Goal: Task Accomplishment & Management: Use online tool/utility

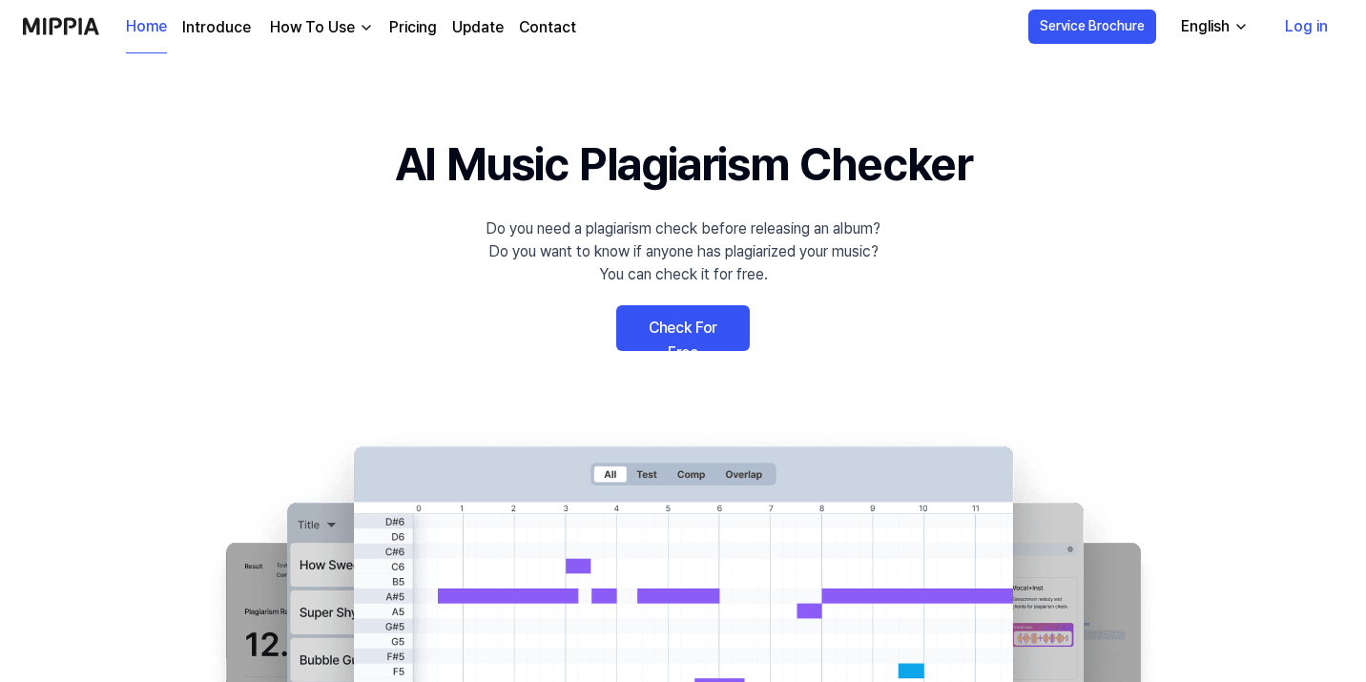
click at [1233, 26] on div "English" at bounding box center [1205, 26] width 56 height 23
click at [676, 328] on link "Check For Free" at bounding box center [683, 328] width 134 height 46
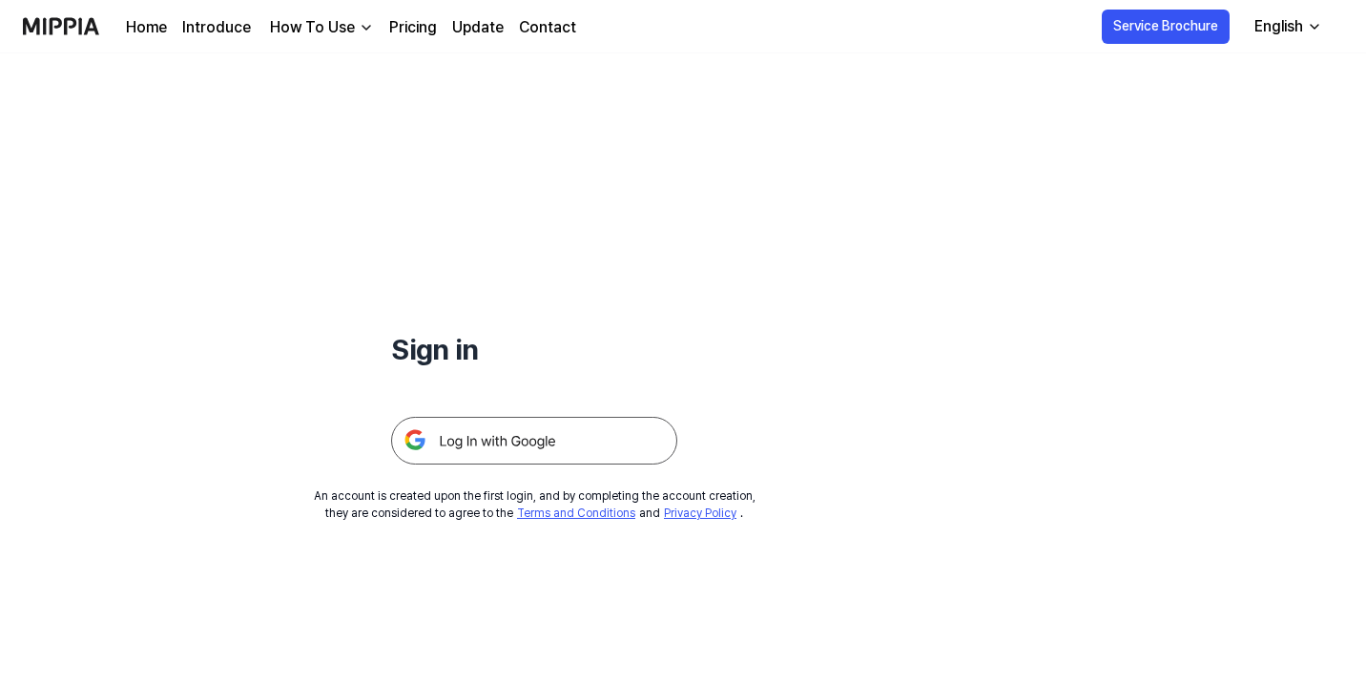
click at [553, 446] on img at bounding box center [534, 441] width 286 height 48
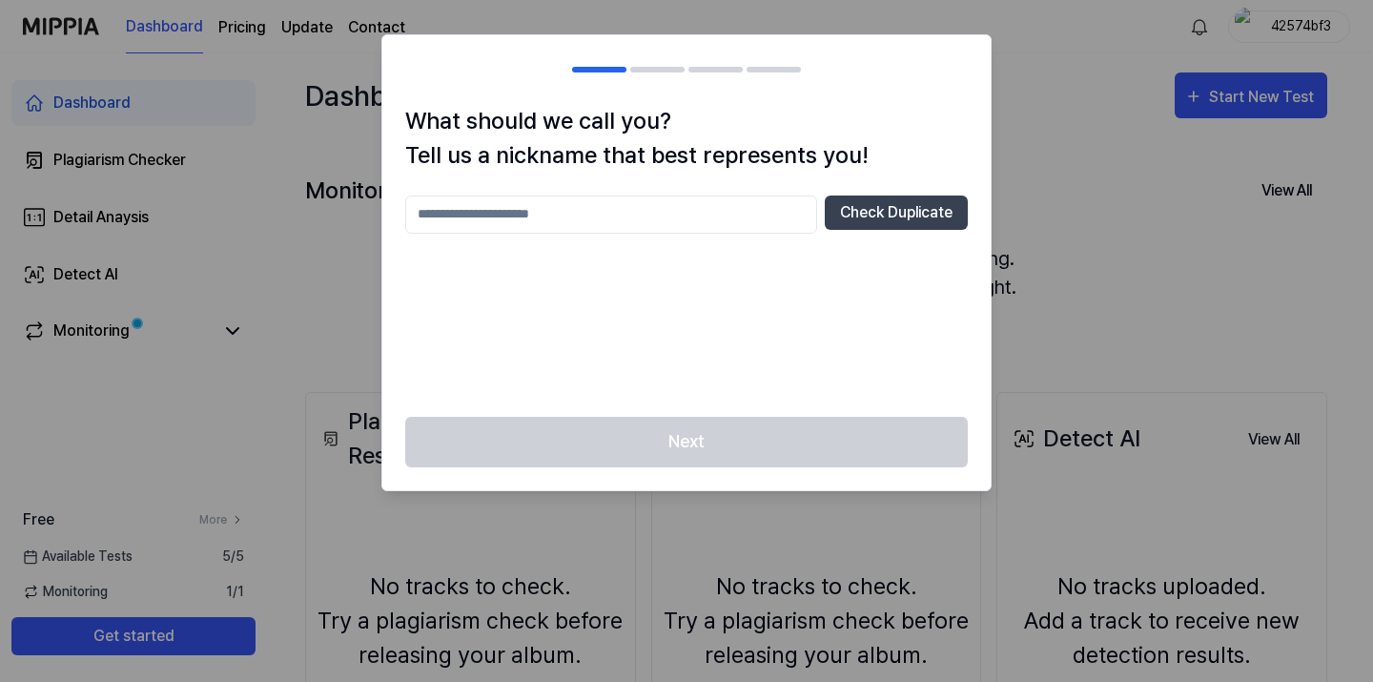
click at [610, 217] on input "text" at bounding box center [611, 214] width 412 height 38
type input "*"
click at [916, 210] on button "Check Duplicate" at bounding box center [896, 212] width 143 height 34
click at [598, 214] on input "*****" at bounding box center [611, 214] width 412 height 38
type input "*******"
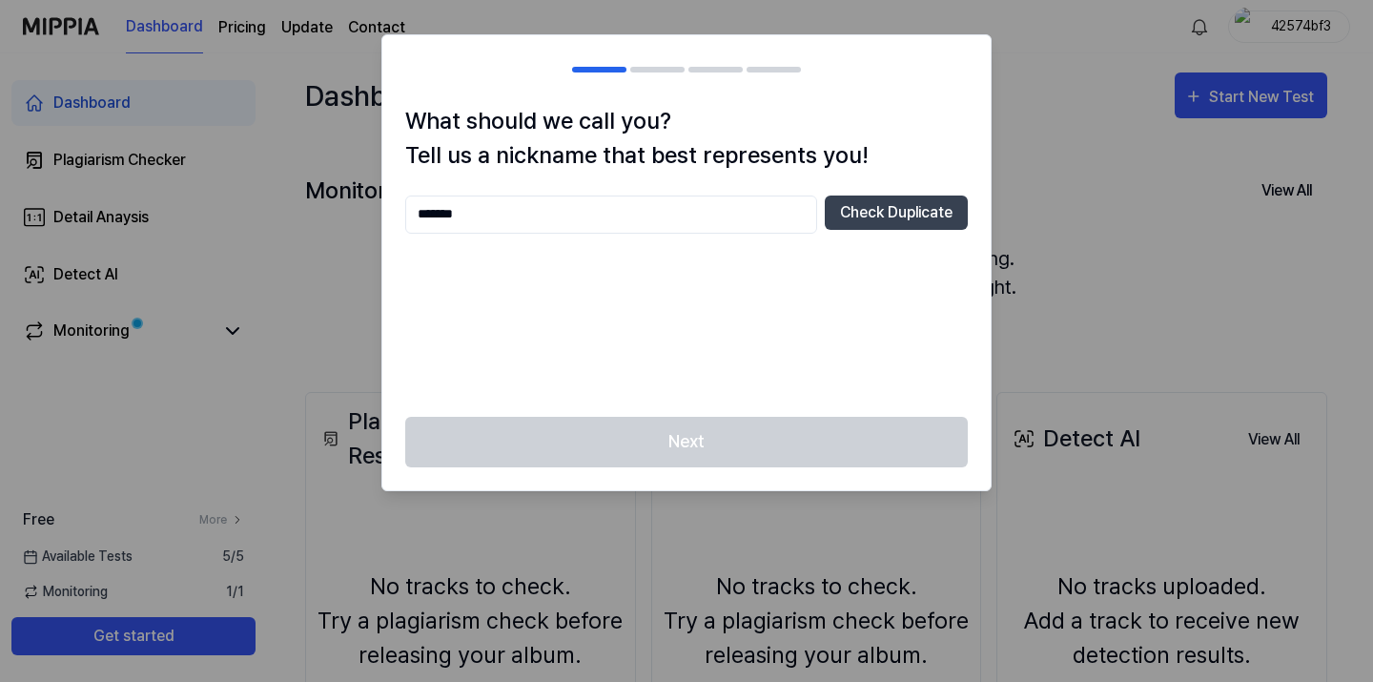
click at [908, 230] on div "******* Check Duplicate" at bounding box center [686, 214] width 563 height 38
click at [896, 211] on button "Check Duplicate" at bounding box center [896, 212] width 143 height 34
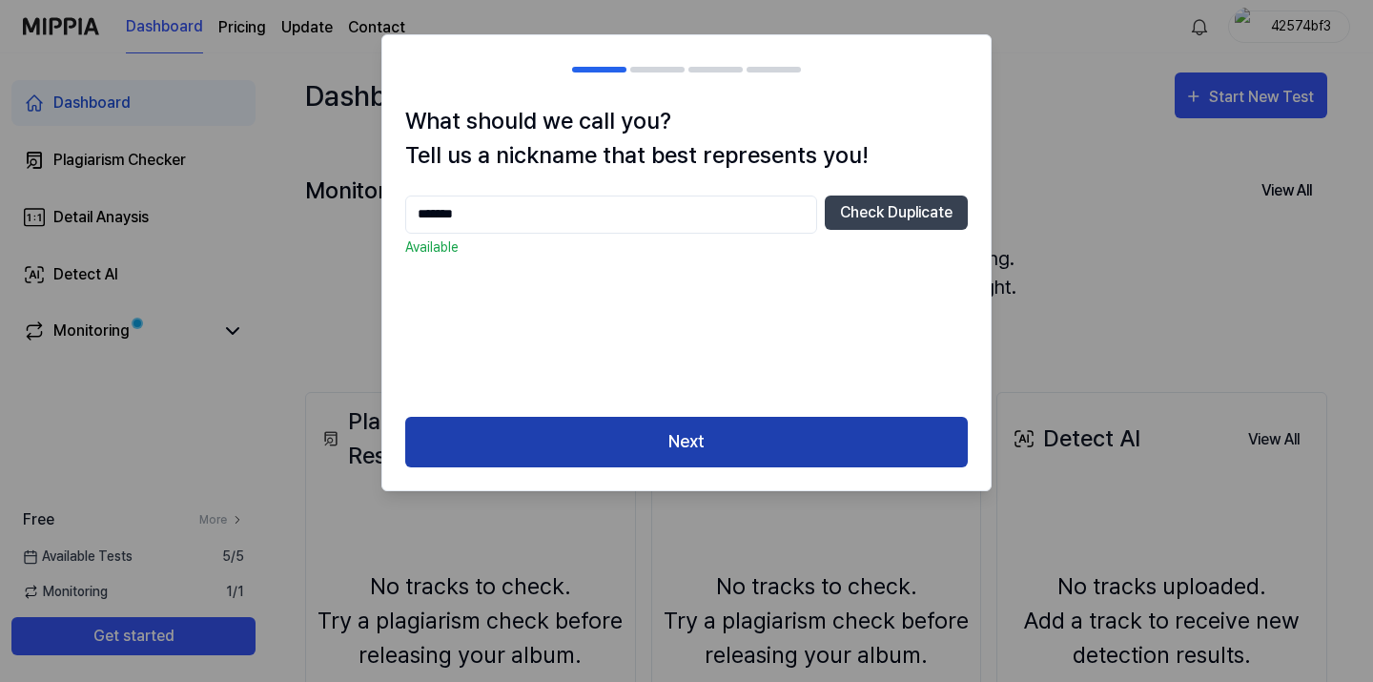
click at [675, 432] on button "Next" at bounding box center [686, 442] width 563 height 51
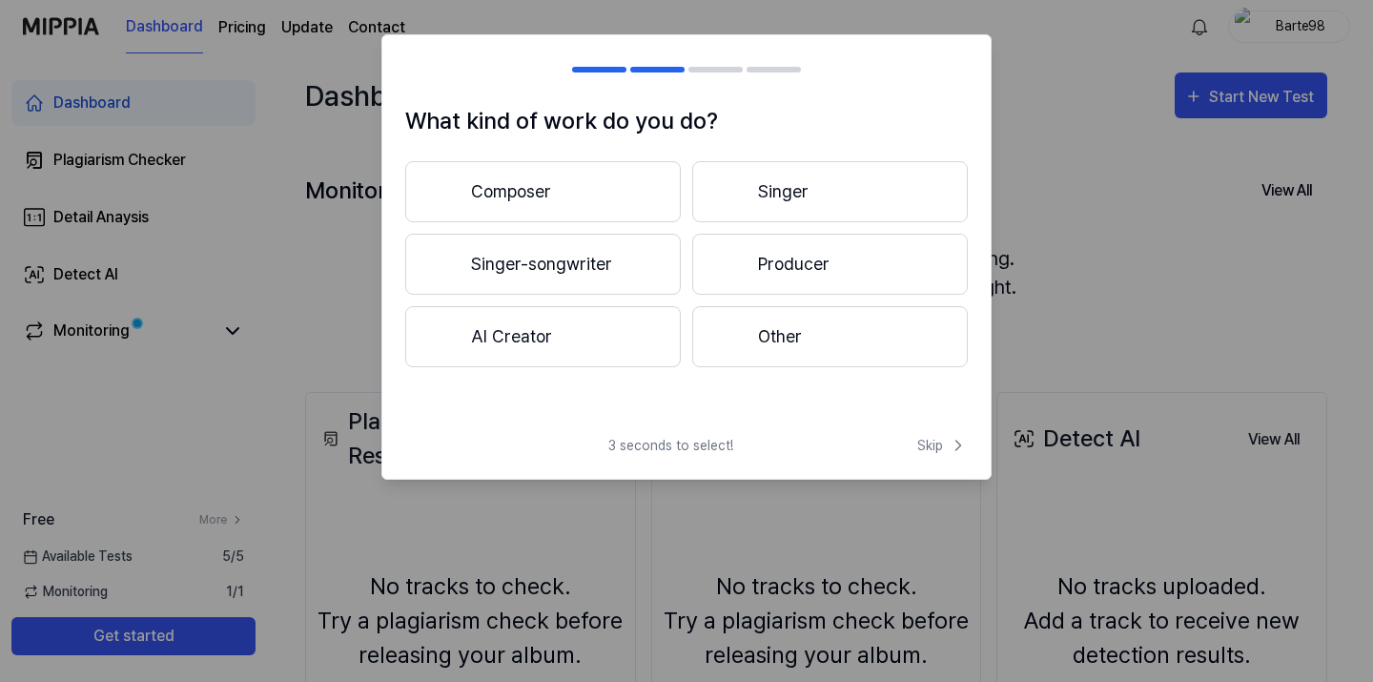
click at [538, 269] on button "Singer-songwriter" at bounding box center [543, 264] width 276 height 61
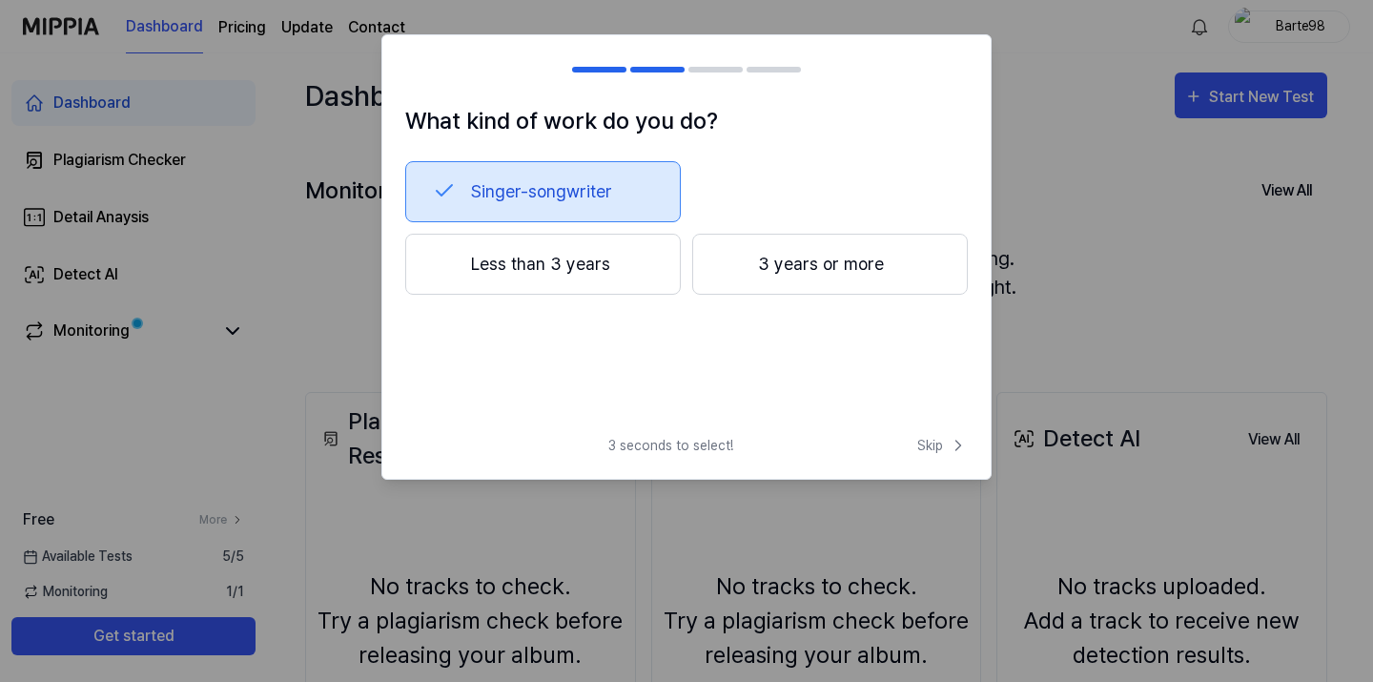
click at [814, 271] on button "3 years or more" at bounding box center [830, 264] width 276 height 61
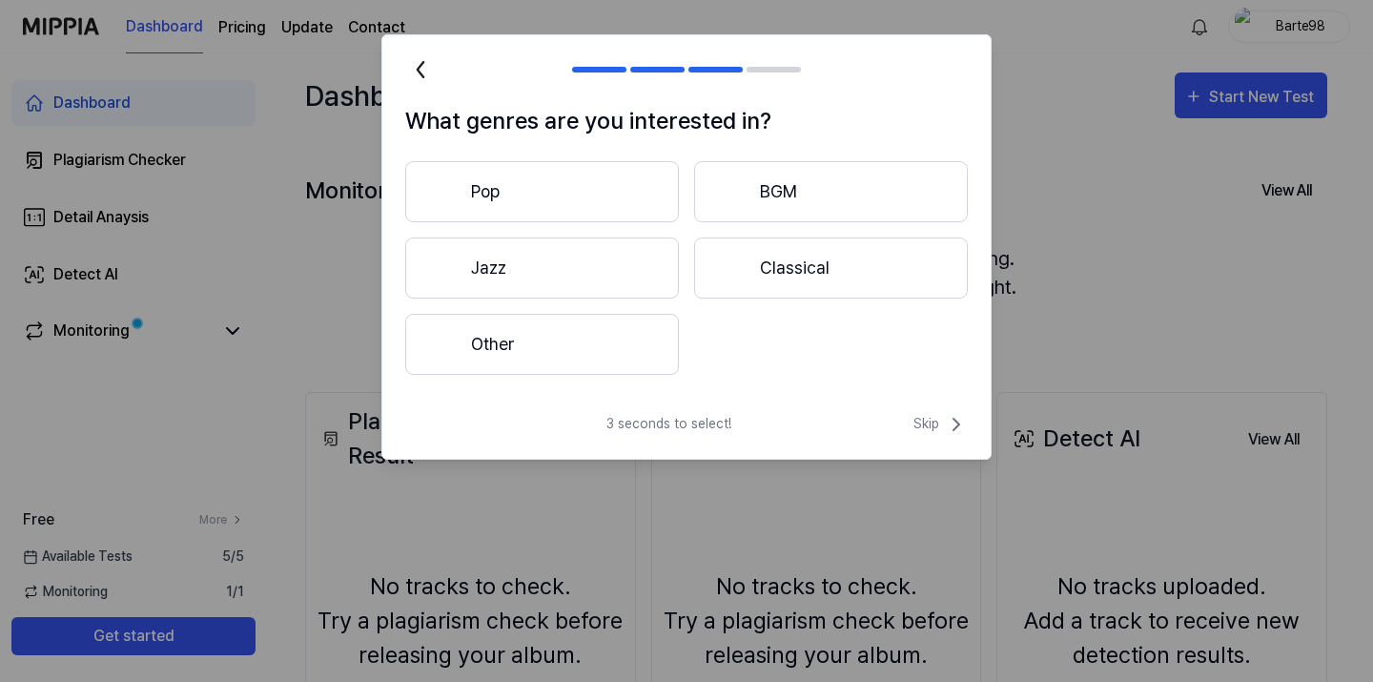
click at [580, 343] on button "Other" at bounding box center [542, 344] width 274 height 61
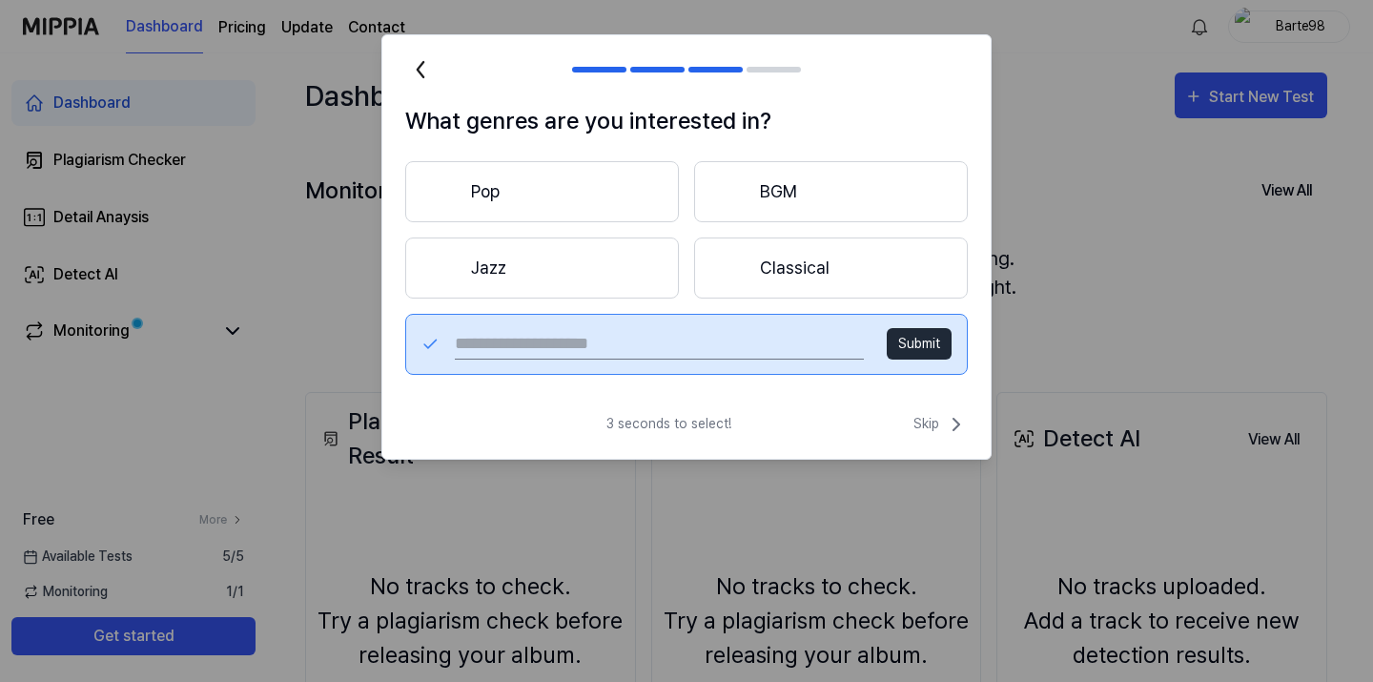
click at [580, 343] on input "text" at bounding box center [659, 344] width 409 height 31
click at [498, 348] on input "**********" at bounding box center [659, 344] width 409 height 31
type input "**********"
click at [912, 347] on button "Submit" at bounding box center [919, 343] width 65 height 31
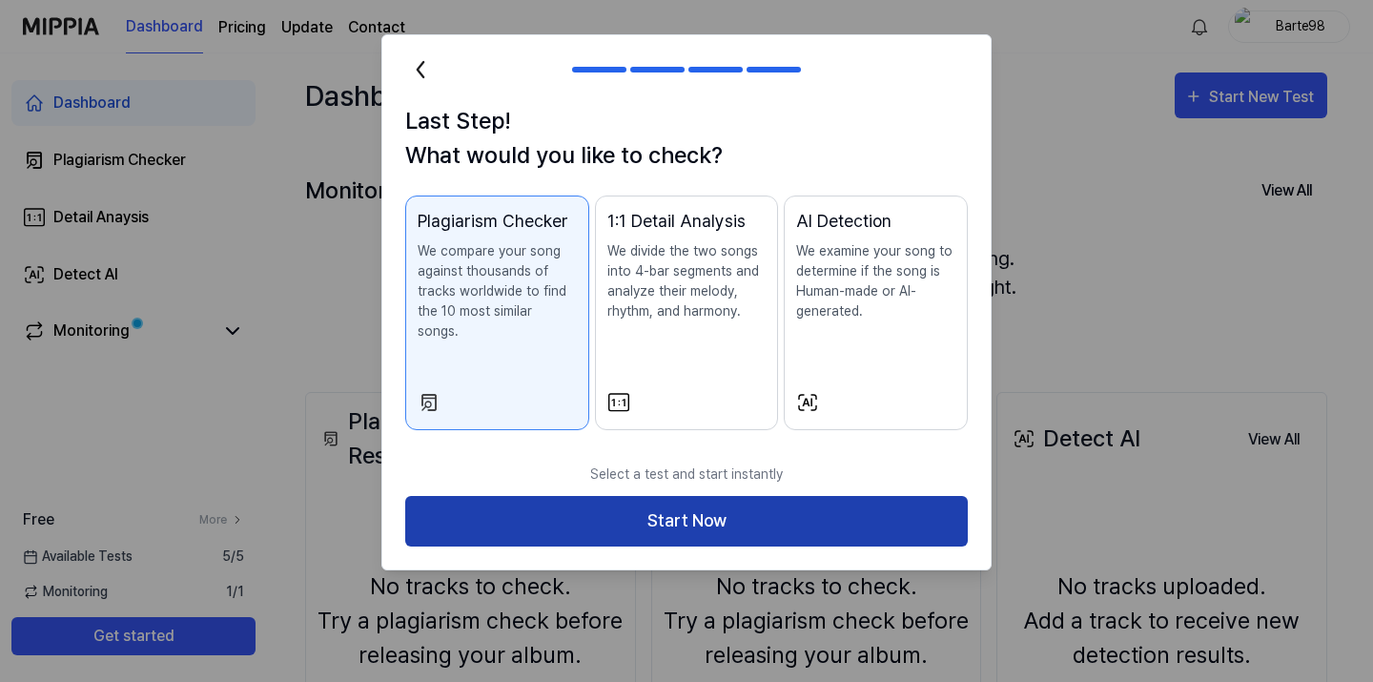
click at [688, 504] on button "Start Now" at bounding box center [686, 521] width 563 height 51
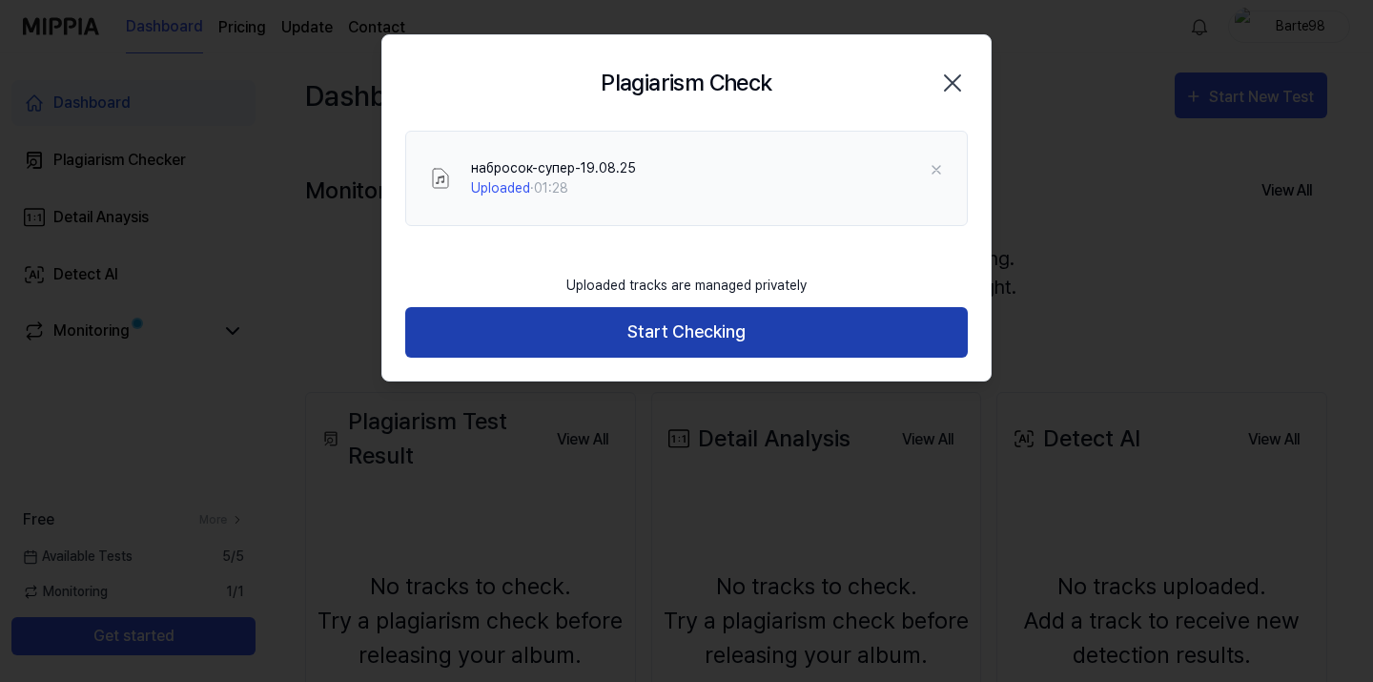
click at [667, 342] on button "Start Checking" at bounding box center [686, 332] width 563 height 51
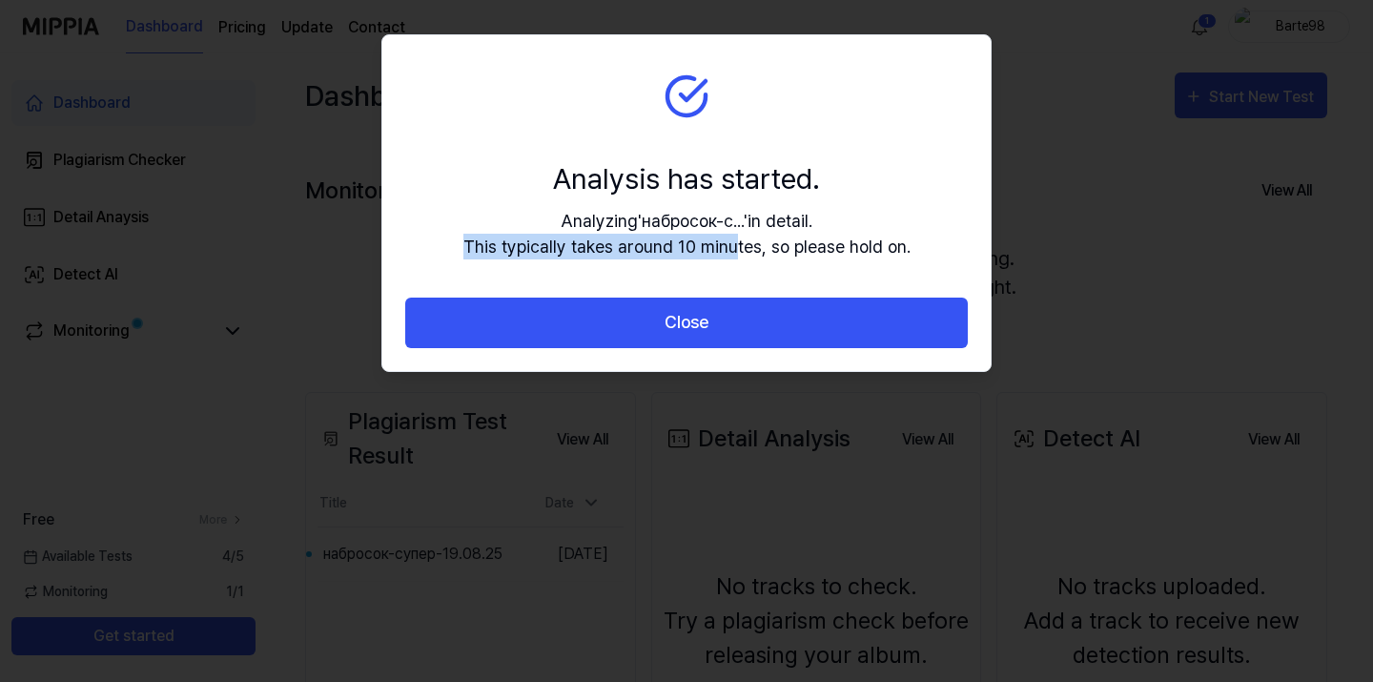
drag, startPoint x: 471, startPoint y: 247, endPoint x: 743, endPoint y: 252, distance: 271.8
click at [735, 252] on div "Analyzing ' набросок-с... ' in detail. This typically takes around 10 minutes, …" at bounding box center [686, 233] width 447 height 51
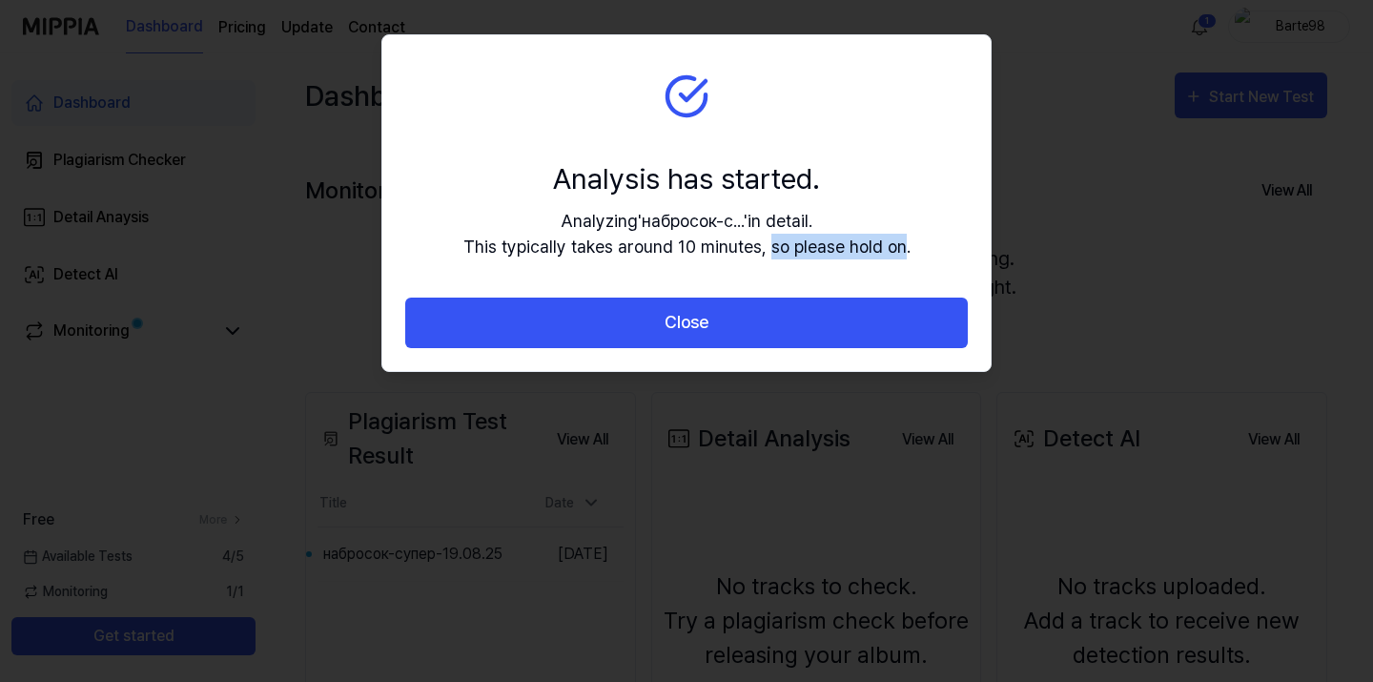
drag, startPoint x: 777, startPoint y: 250, endPoint x: 901, endPoint y: 252, distance: 124.0
click at [901, 252] on div "Analyzing ' набросок-с... ' in detail. This typically takes around 10 minutes, …" at bounding box center [686, 233] width 447 height 51
click at [851, 251] on div "Analyzing ' набросок-с... ' in detail. This typically takes around 10 minutes, …" at bounding box center [686, 233] width 447 height 51
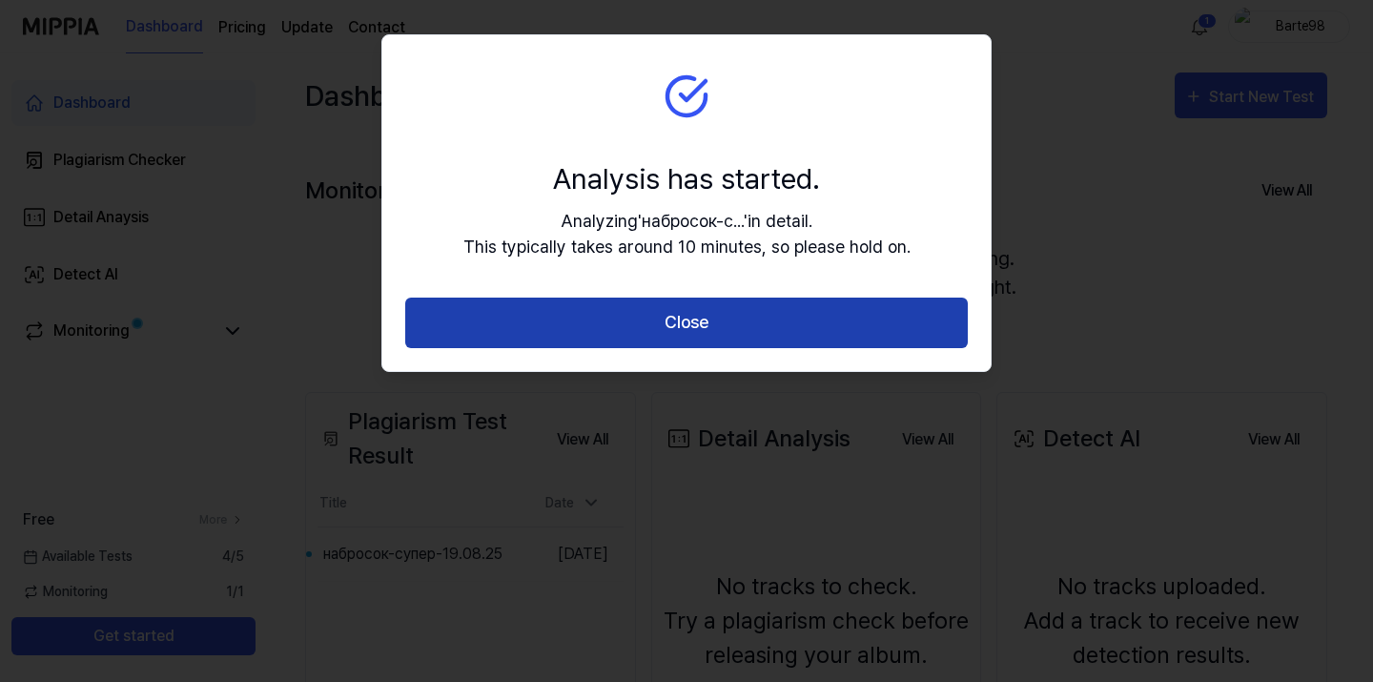
click at [700, 330] on button "Close" at bounding box center [686, 323] width 563 height 51
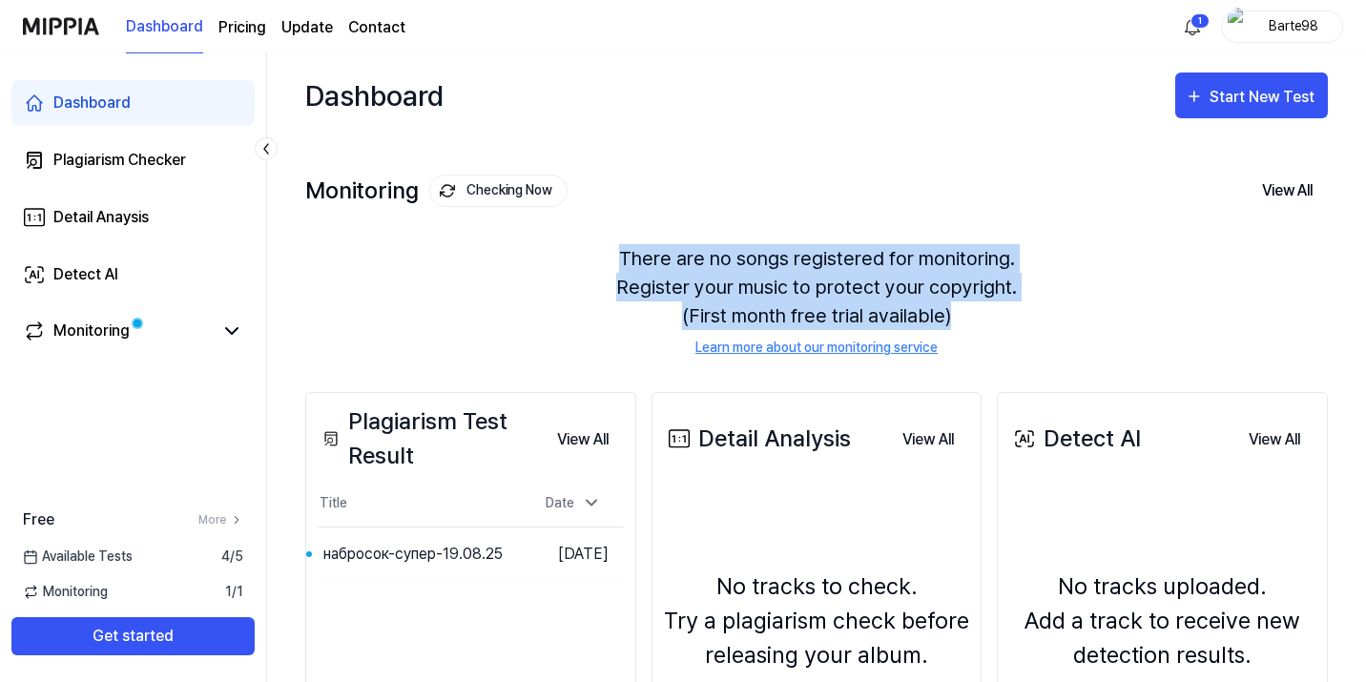
drag, startPoint x: 618, startPoint y: 257, endPoint x: 1015, endPoint y: 310, distance: 400.2
click at [1015, 310] on div "There are no songs registered for monitoring. Register your music to protect yo…" at bounding box center [816, 300] width 1022 height 159
click at [1003, 307] on div "There are no songs registered for monitoring. Register your music to protect yo…" at bounding box center [816, 300] width 1022 height 159
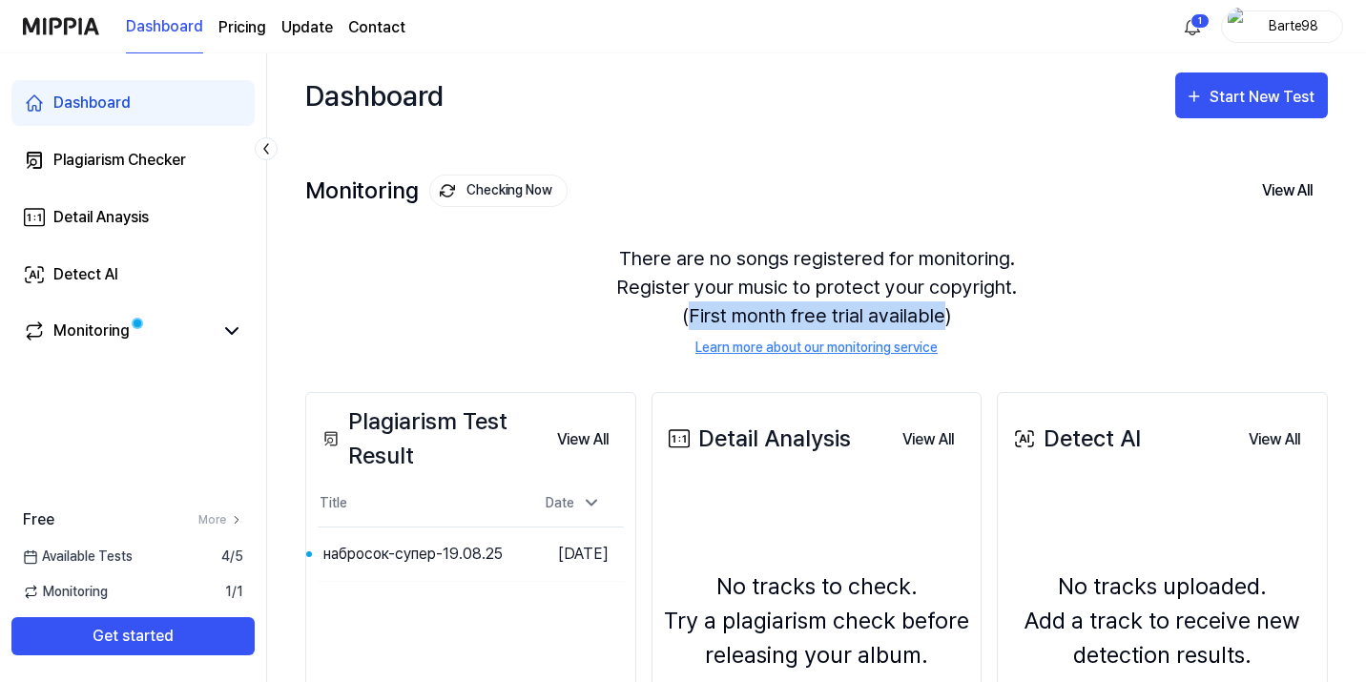
drag, startPoint x: 693, startPoint y: 316, endPoint x: 944, endPoint y: 324, distance: 251.0
click at [944, 324] on div "There are no songs registered for monitoring. Register your music to protect yo…" at bounding box center [816, 300] width 1022 height 159
click at [982, 325] on div "There are no songs registered for monitoring. Register your music to protect yo…" at bounding box center [816, 300] width 1022 height 159
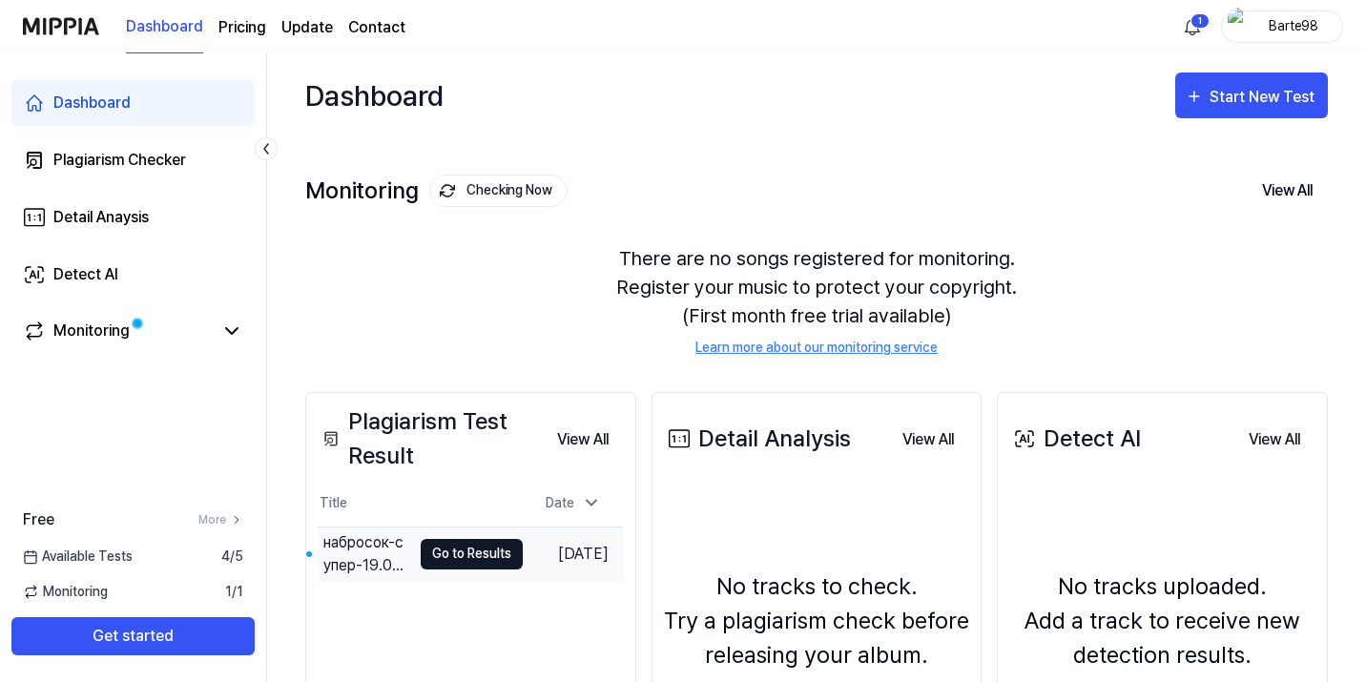
click at [478, 554] on button "Go to Results" at bounding box center [472, 554] width 102 height 31
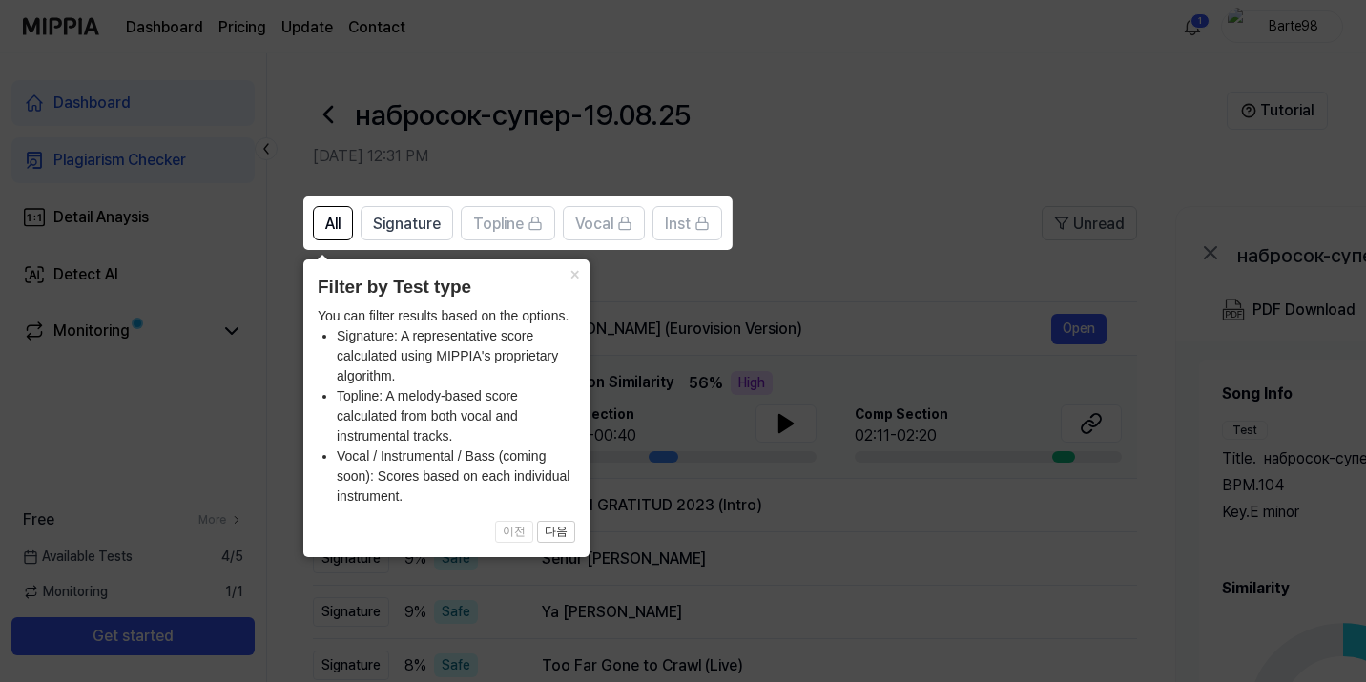
click at [774, 288] on icon at bounding box center [686, 341] width 1373 height 682
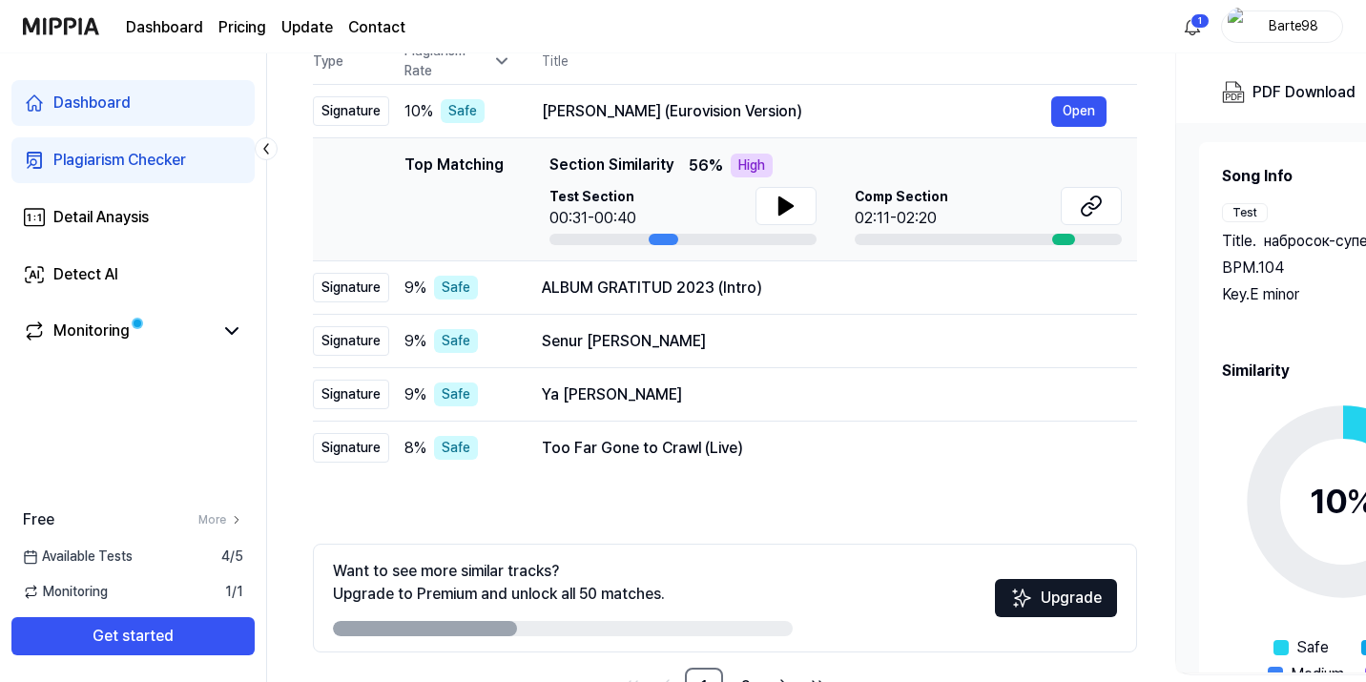
scroll to position [254, 0]
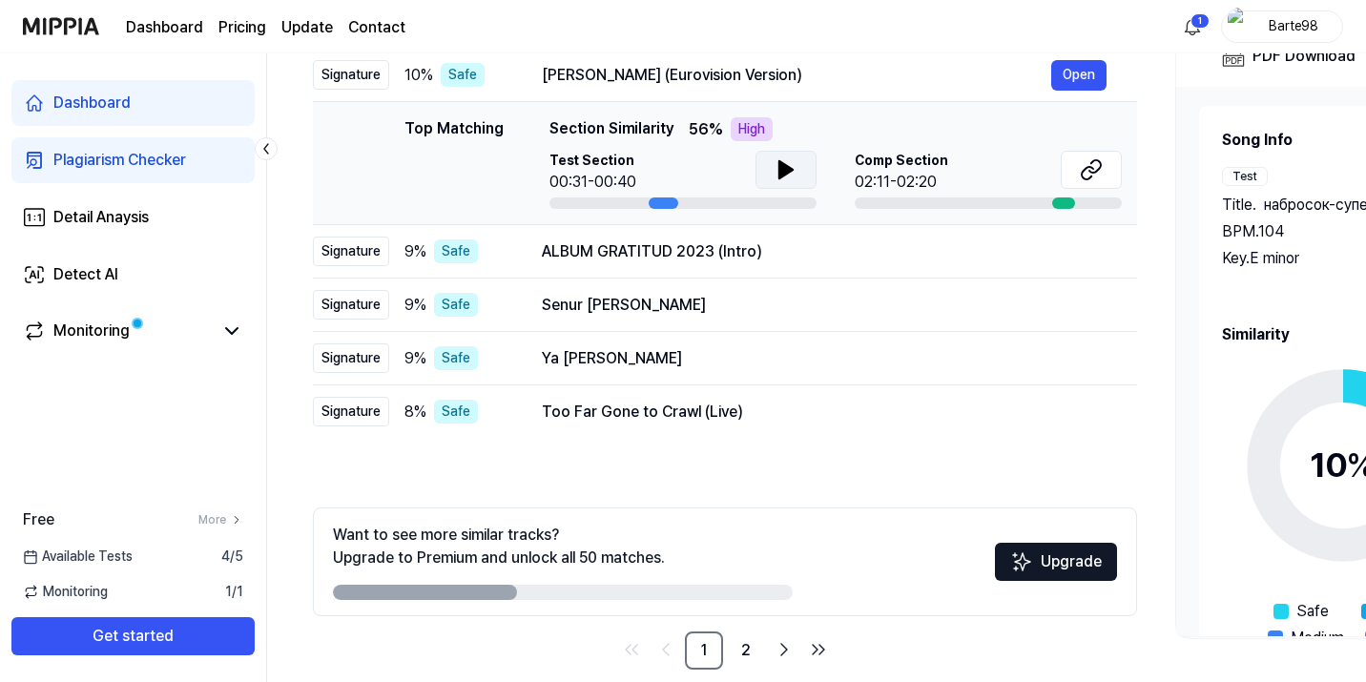
click at [774, 175] on icon at bounding box center [785, 169] width 23 height 23
click at [790, 171] on icon at bounding box center [790, 169] width 4 height 15
click at [790, 171] on icon at bounding box center [785, 169] width 13 height 17
click at [790, 171] on icon at bounding box center [790, 169] width 4 height 15
click at [1056, 202] on div at bounding box center [1063, 202] width 23 height 11
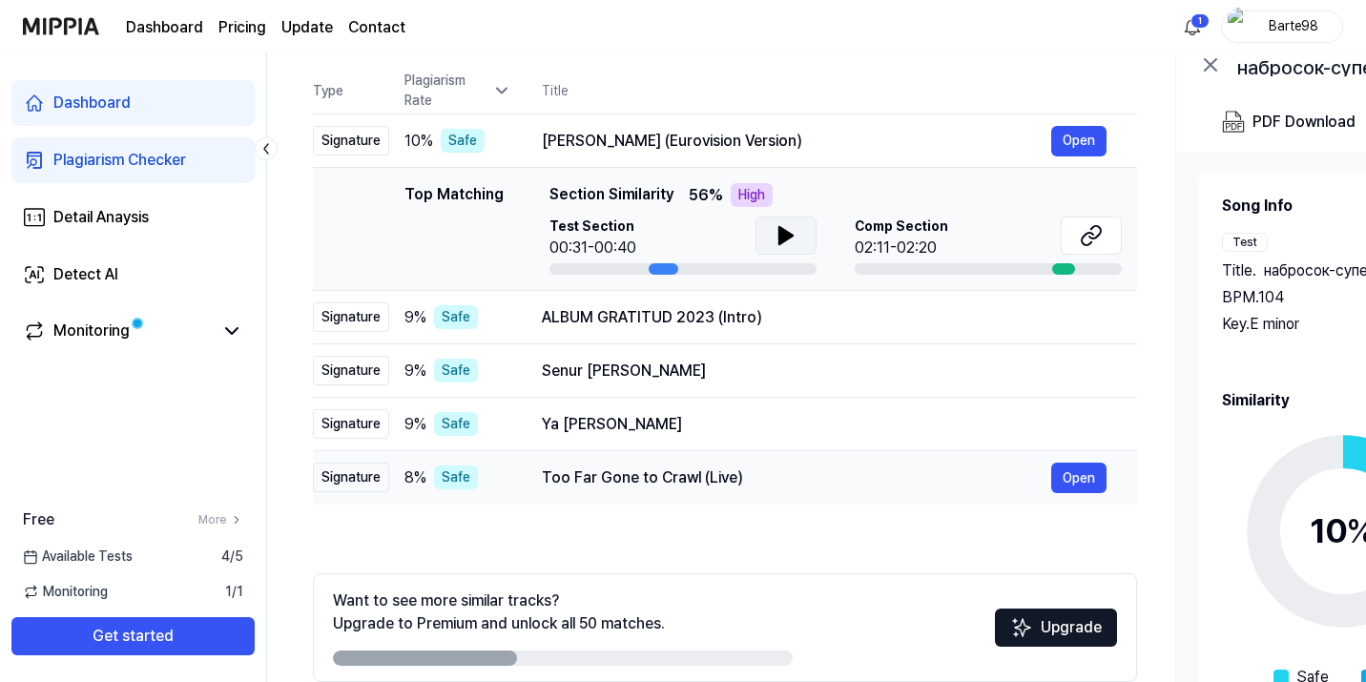
scroll to position [279, 0]
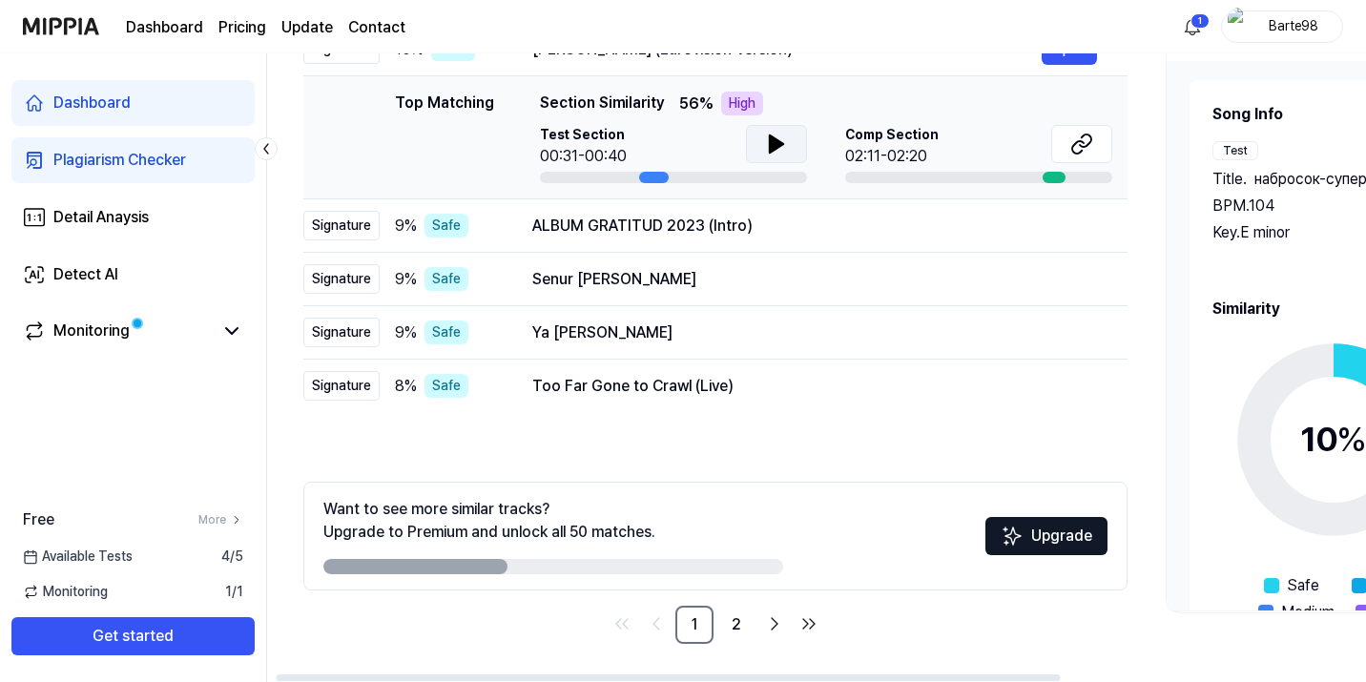
drag, startPoint x: 474, startPoint y: 563, endPoint x: 463, endPoint y: 568, distance: 12.8
click at [463, 568] on div at bounding box center [415, 566] width 184 height 15
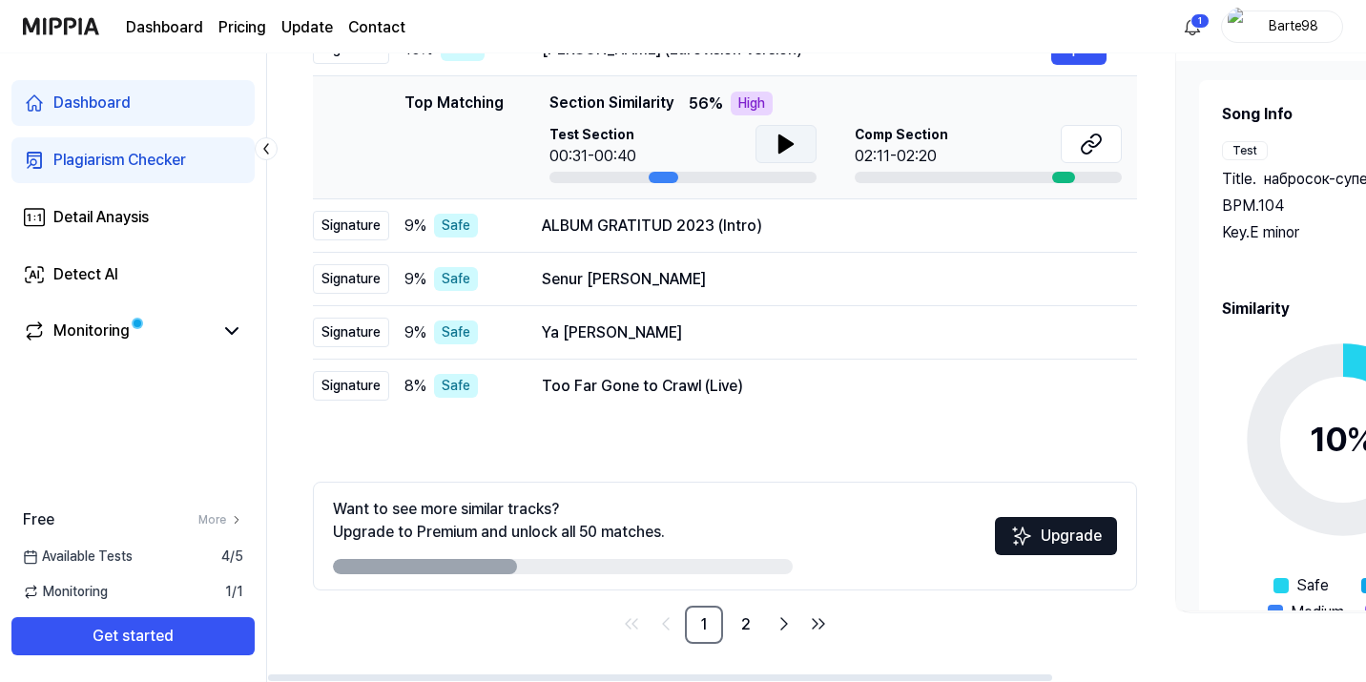
drag, startPoint x: 463, startPoint y: 568, endPoint x: 557, endPoint y: 569, distance: 94.4
click at [556, 569] on div at bounding box center [563, 566] width 460 height 15
click at [1072, 385] on button "Open" at bounding box center [1078, 386] width 55 height 31
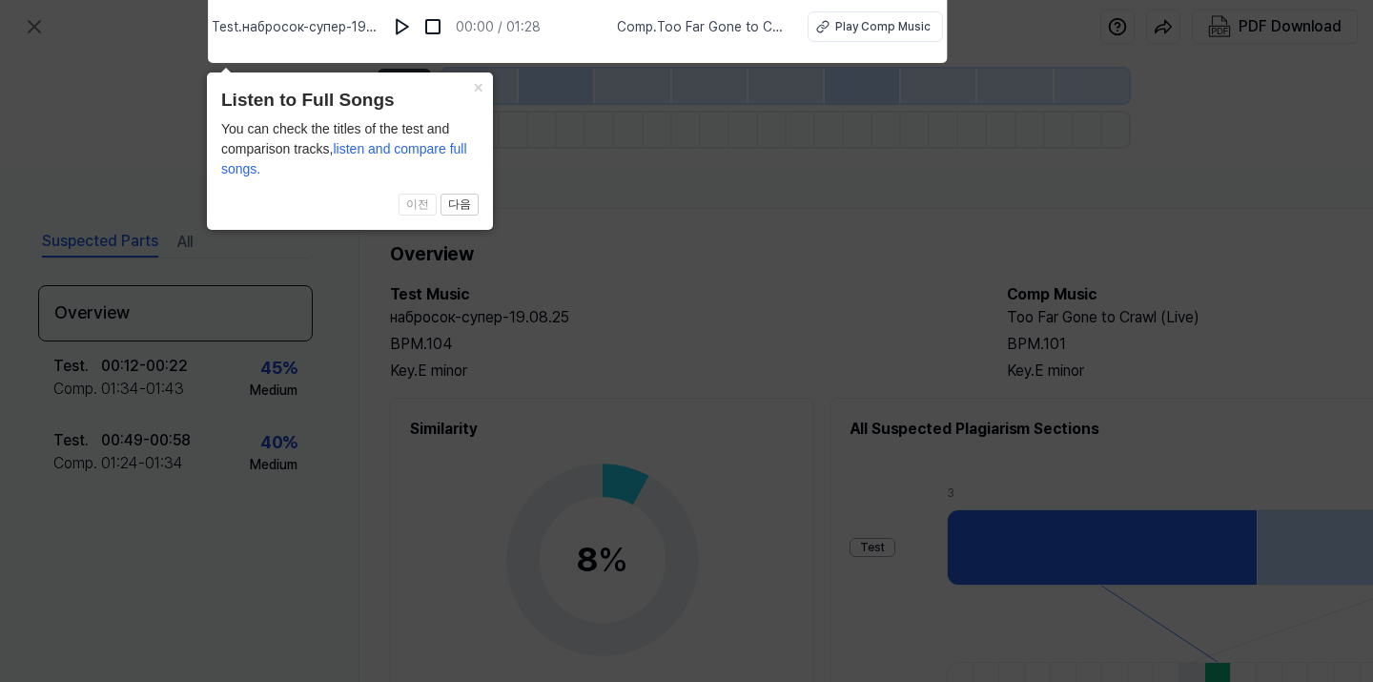
click at [796, 155] on icon at bounding box center [686, 335] width 1373 height 691
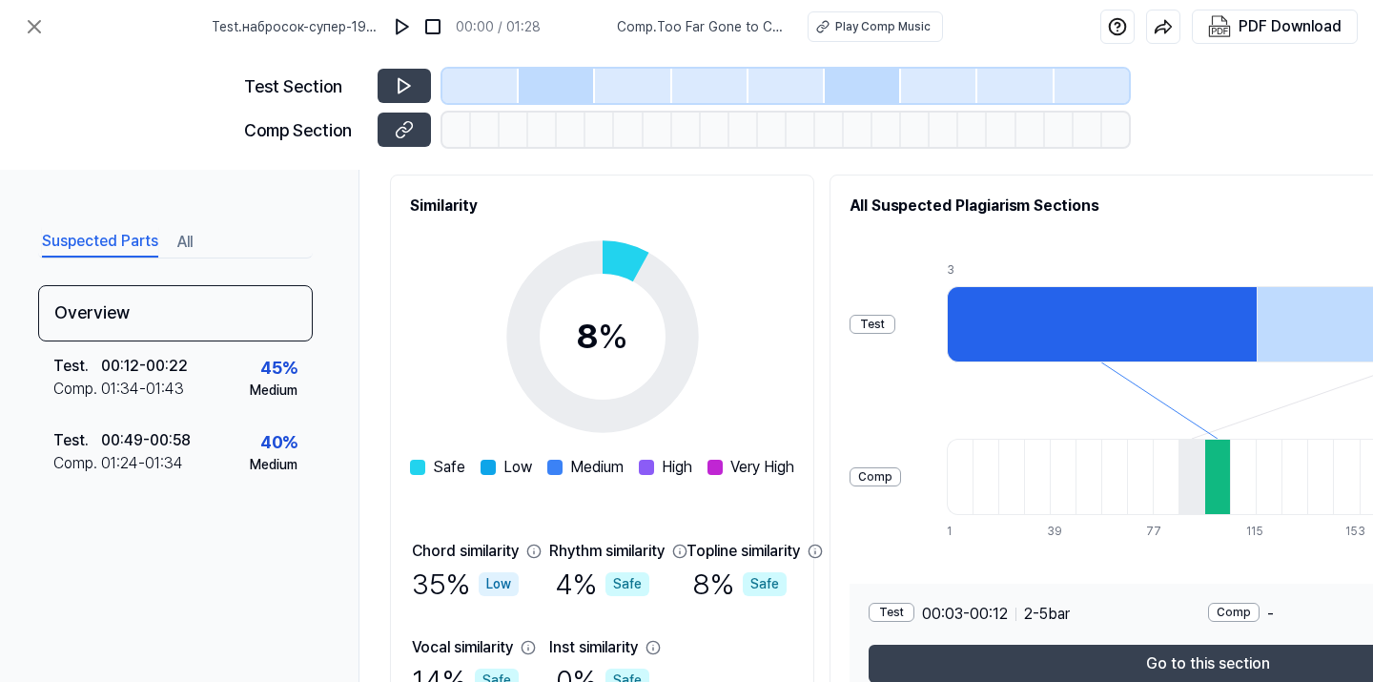
scroll to position [235, 0]
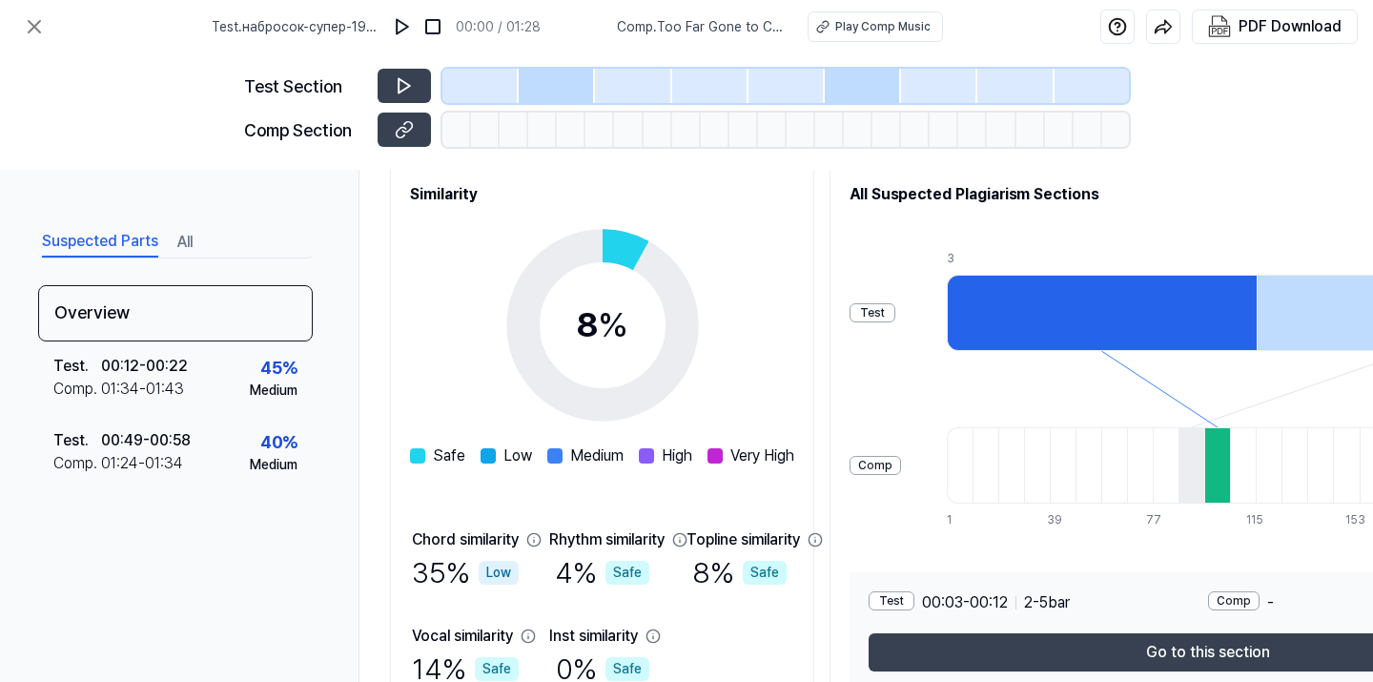
click at [895, 315] on div "Test" at bounding box center [873, 312] width 46 height 19
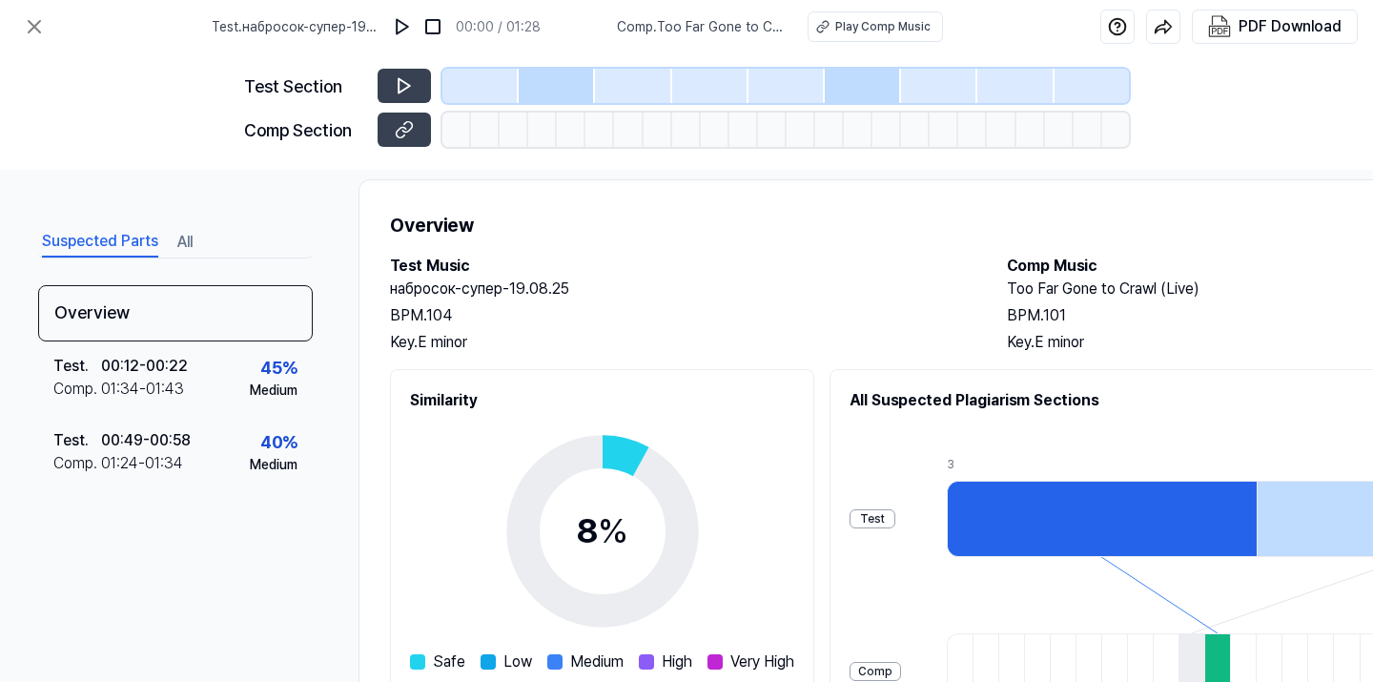
scroll to position [0, 0]
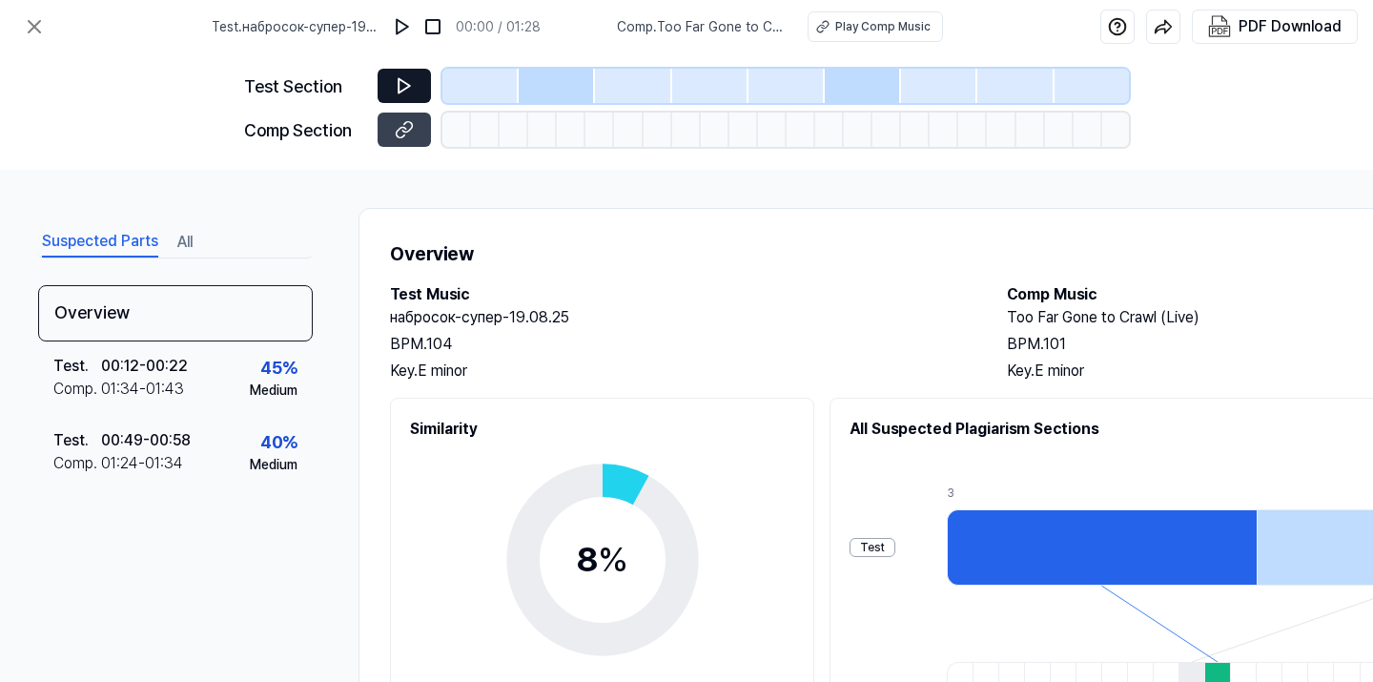
click at [400, 82] on icon at bounding box center [404, 85] width 19 height 19
click at [405, 89] on icon at bounding box center [404, 86] width 11 height 14
click at [411, 84] on icon at bounding box center [404, 85] width 19 height 19
click at [523, 79] on div at bounding box center [557, 86] width 76 height 34
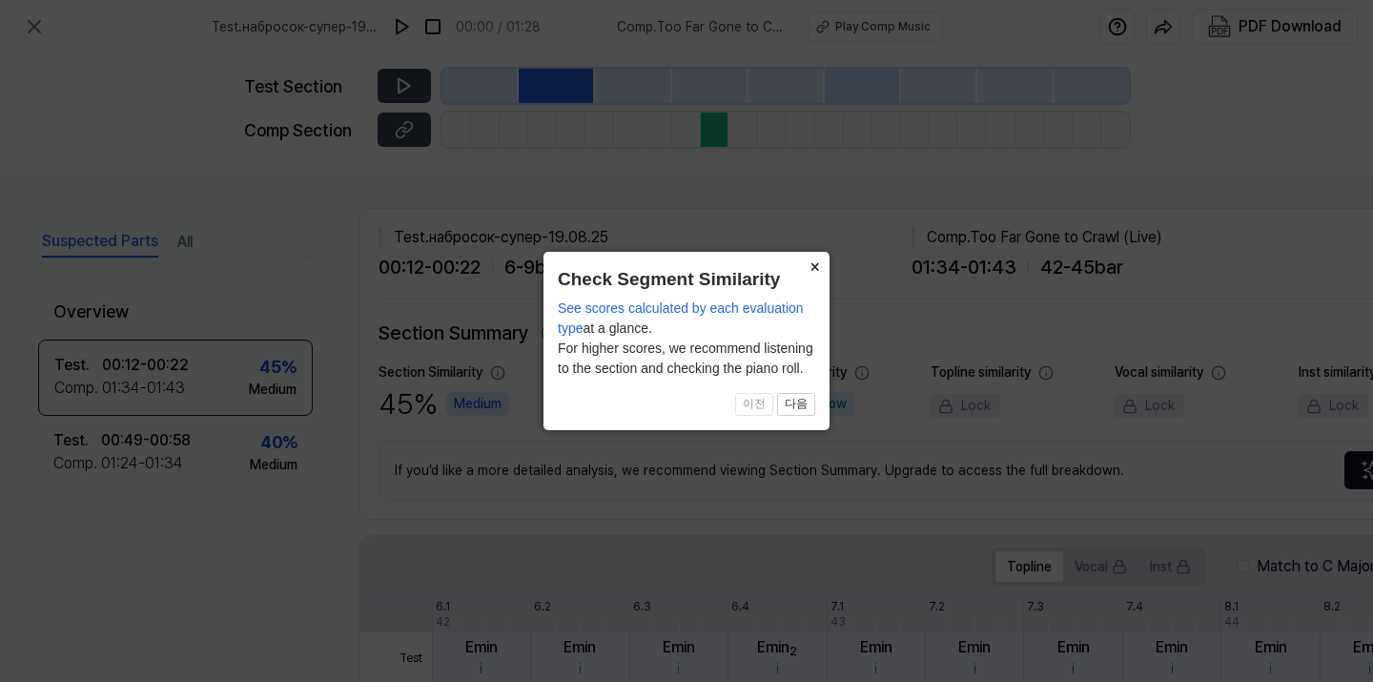
click at [816, 267] on button "×" at bounding box center [814, 265] width 31 height 27
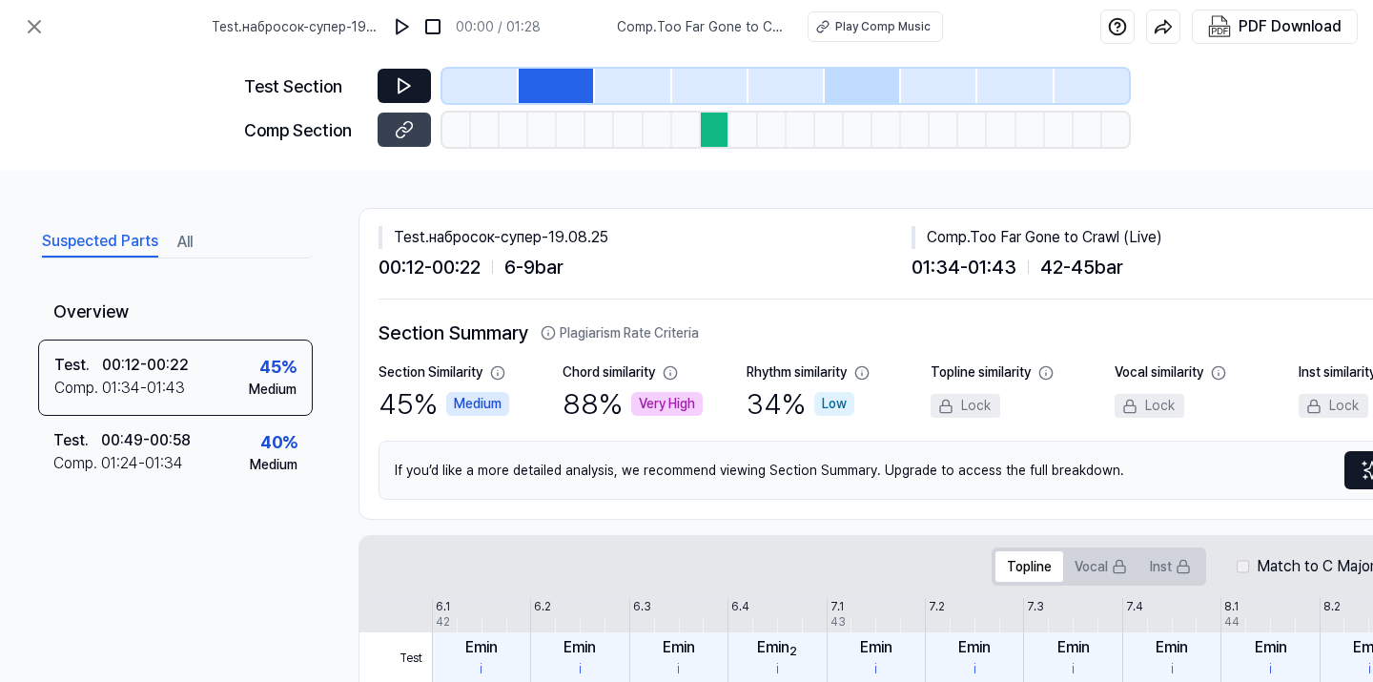
click at [398, 87] on icon at bounding box center [404, 85] width 19 height 19
click at [715, 134] on div at bounding box center [715, 130] width 29 height 34
click at [401, 126] on icon at bounding box center [404, 129] width 19 height 19
click at [400, 128] on icon at bounding box center [402, 132] width 10 height 10
click at [438, 31] on img at bounding box center [434, 26] width 19 height 19
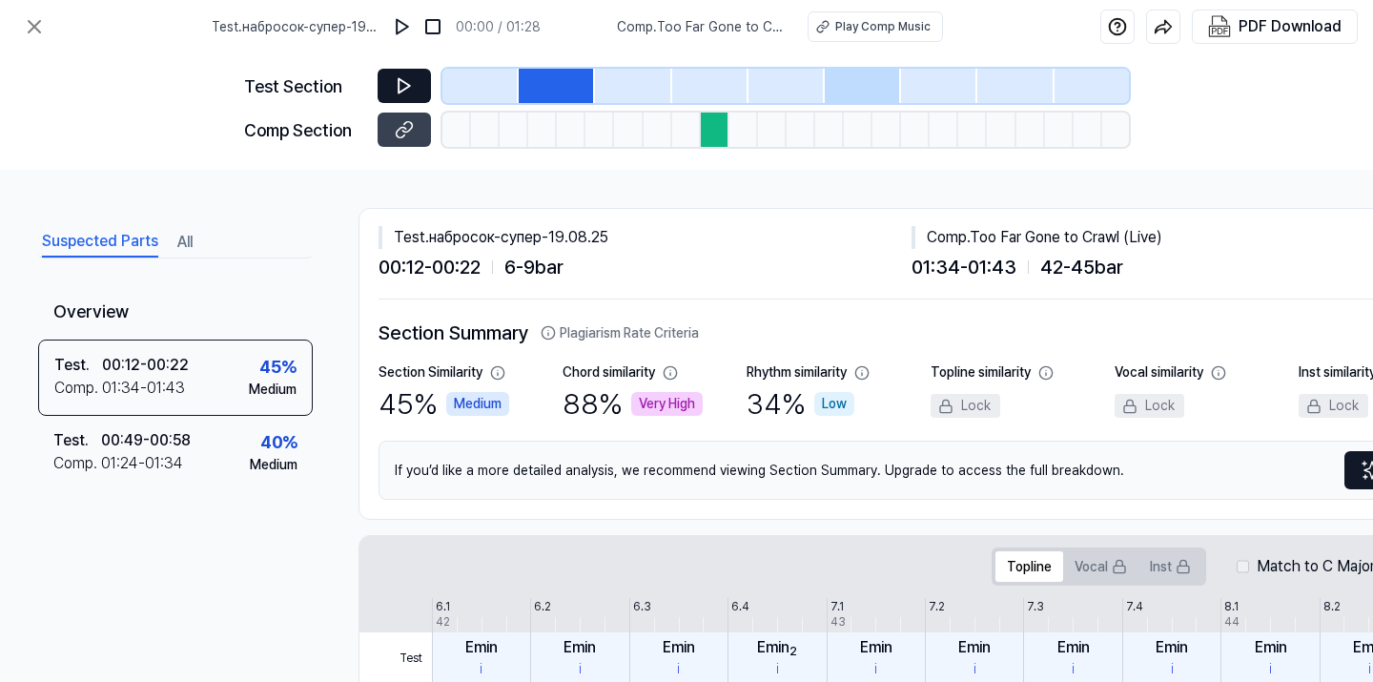
click at [185, 241] on button "All" at bounding box center [184, 242] width 15 height 31
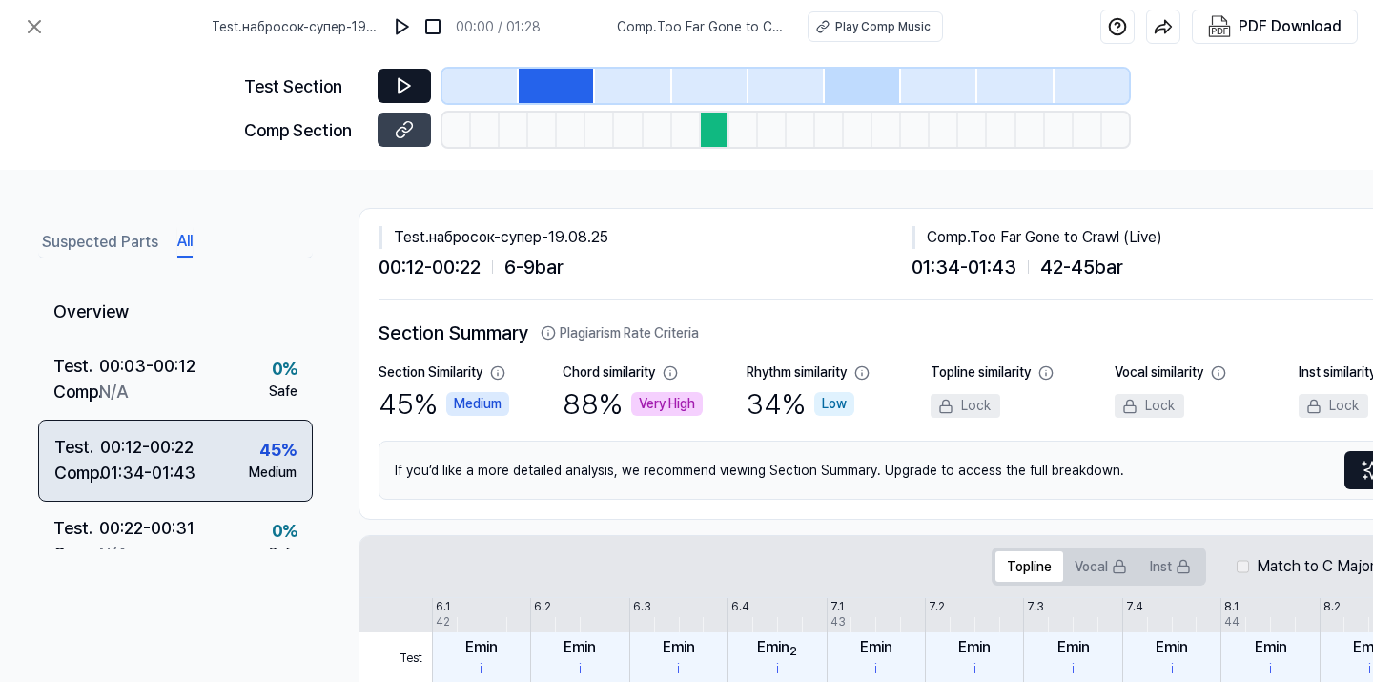
click at [218, 467] on div "Test . 00:12 - 00:22 Comp . 01:34 - 01:43 45 % Medium" at bounding box center [175, 461] width 275 height 82
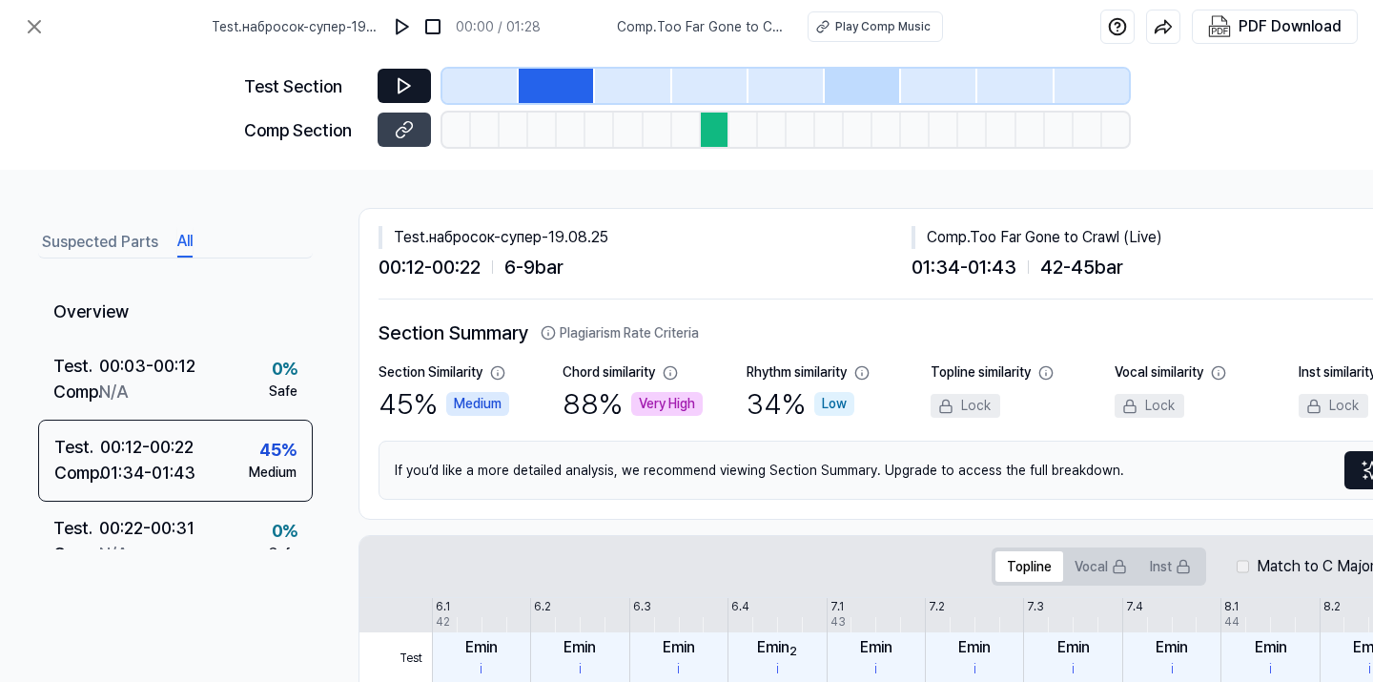
click at [395, 89] on icon at bounding box center [404, 85] width 19 height 19
click at [436, 30] on img at bounding box center [433, 26] width 19 height 19
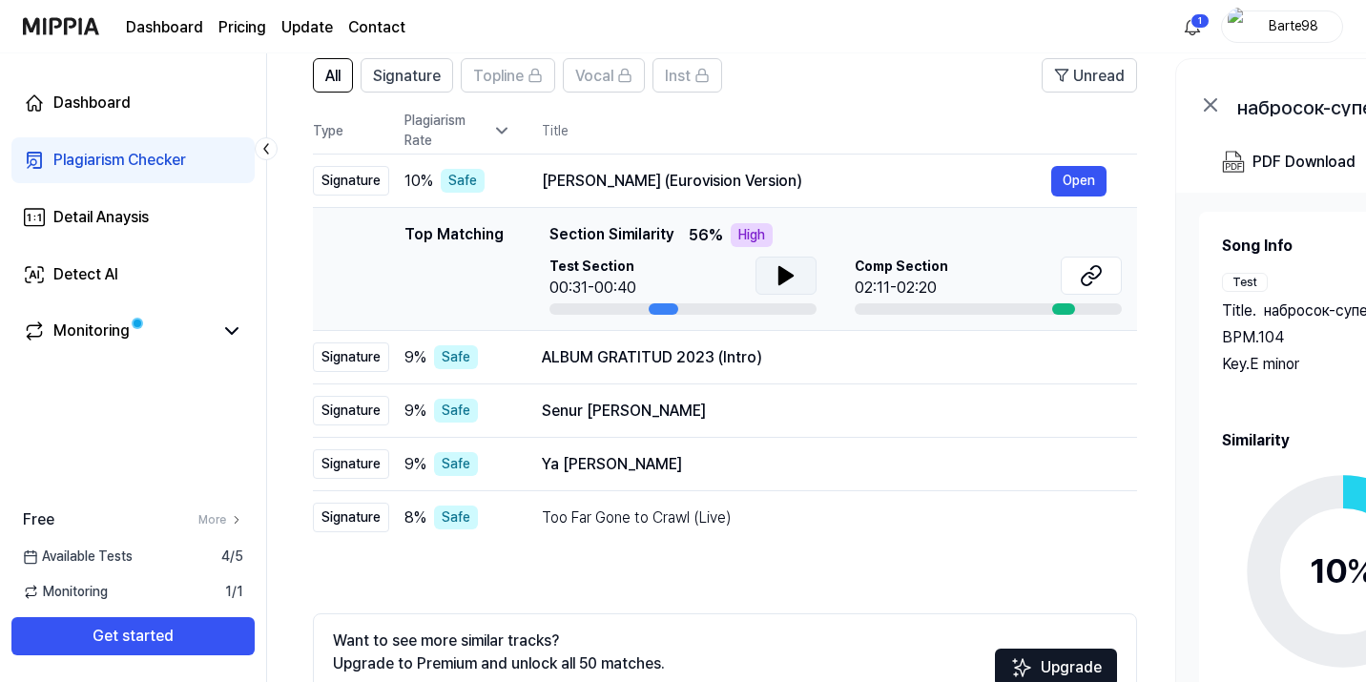
scroll to position [162, 0]
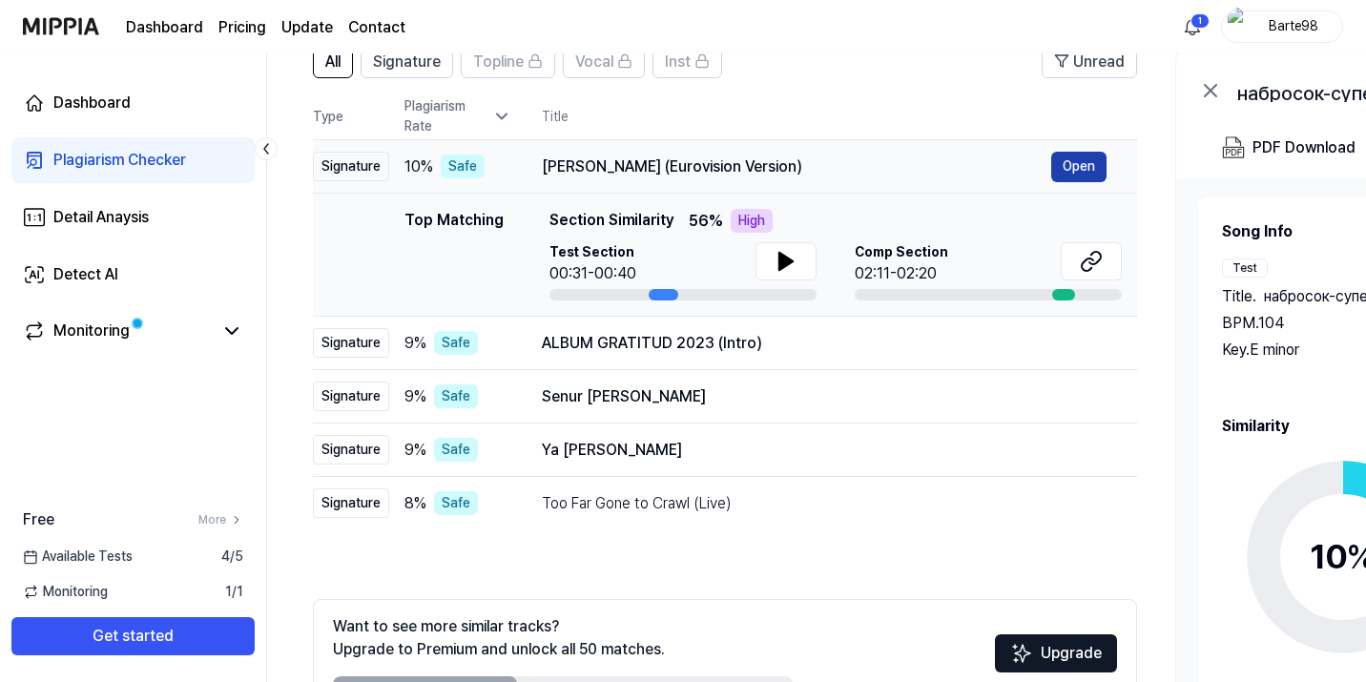
click at [1084, 166] on button "Open" at bounding box center [1078, 167] width 55 height 31
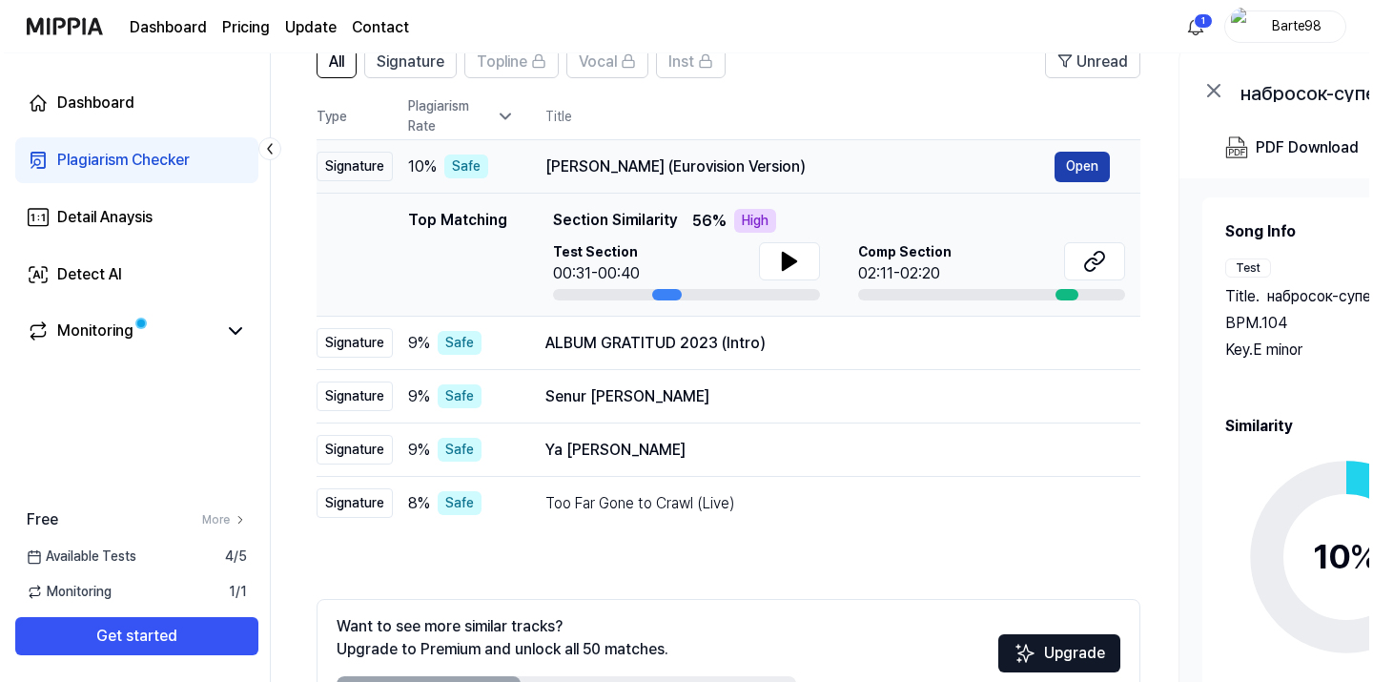
scroll to position [0, 0]
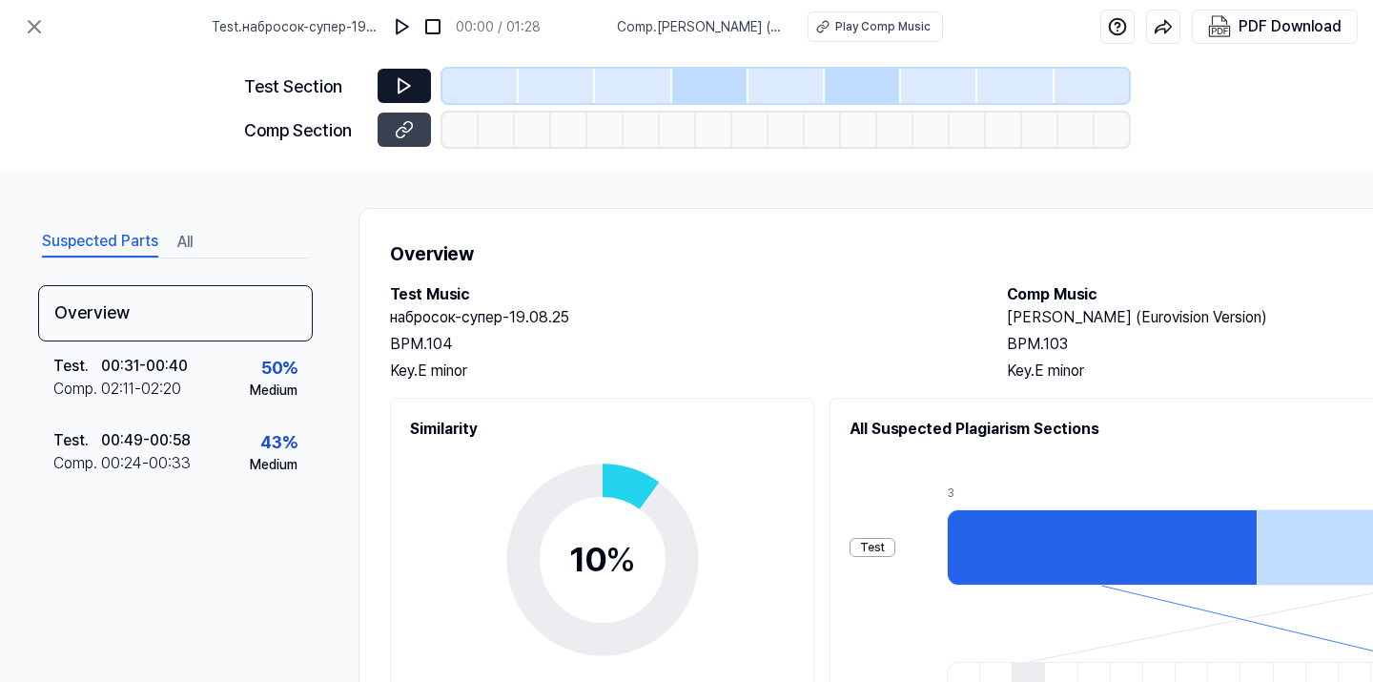
click at [407, 85] on icon at bounding box center [404, 86] width 11 height 14
click at [495, 88] on div at bounding box center [480, 86] width 76 height 34
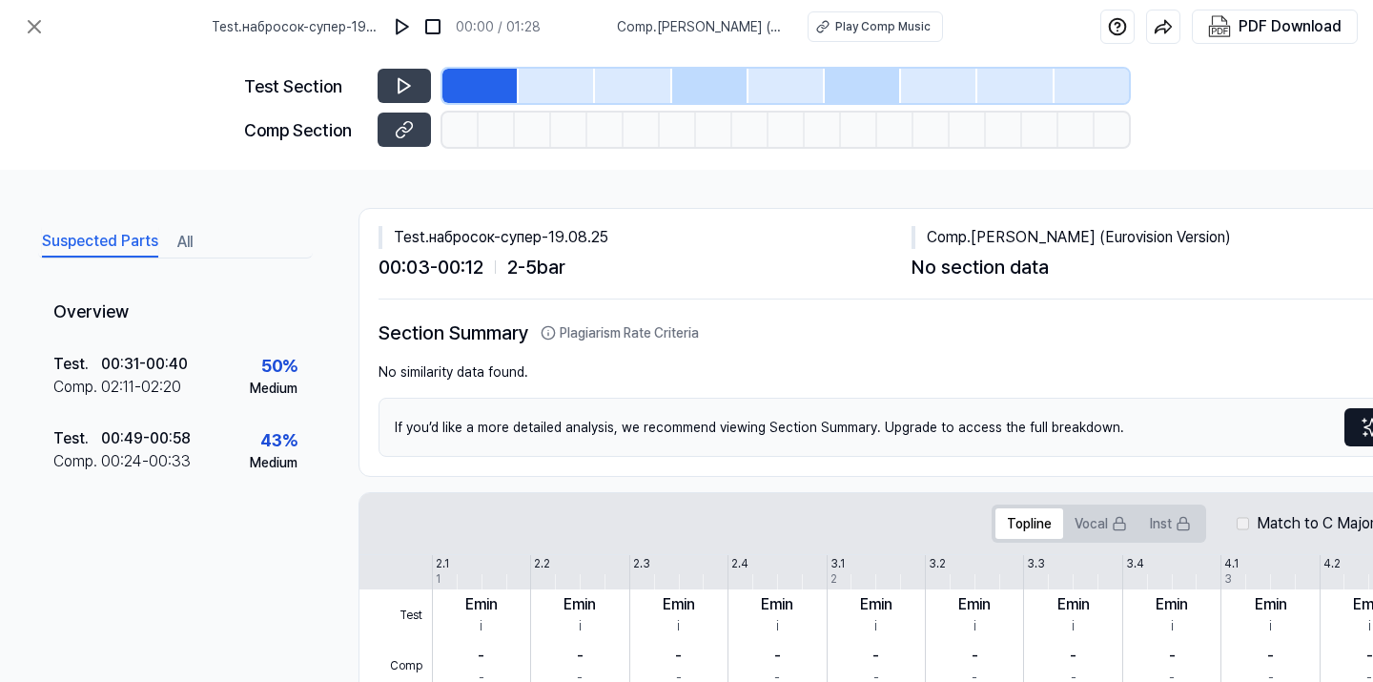
click at [566, 90] on div at bounding box center [557, 86] width 76 height 34
click at [670, 74] on div at bounding box center [633, 86] width 76 height 34
click at [707, 92] on div at bounding box center [710, 86] width 76 height 34
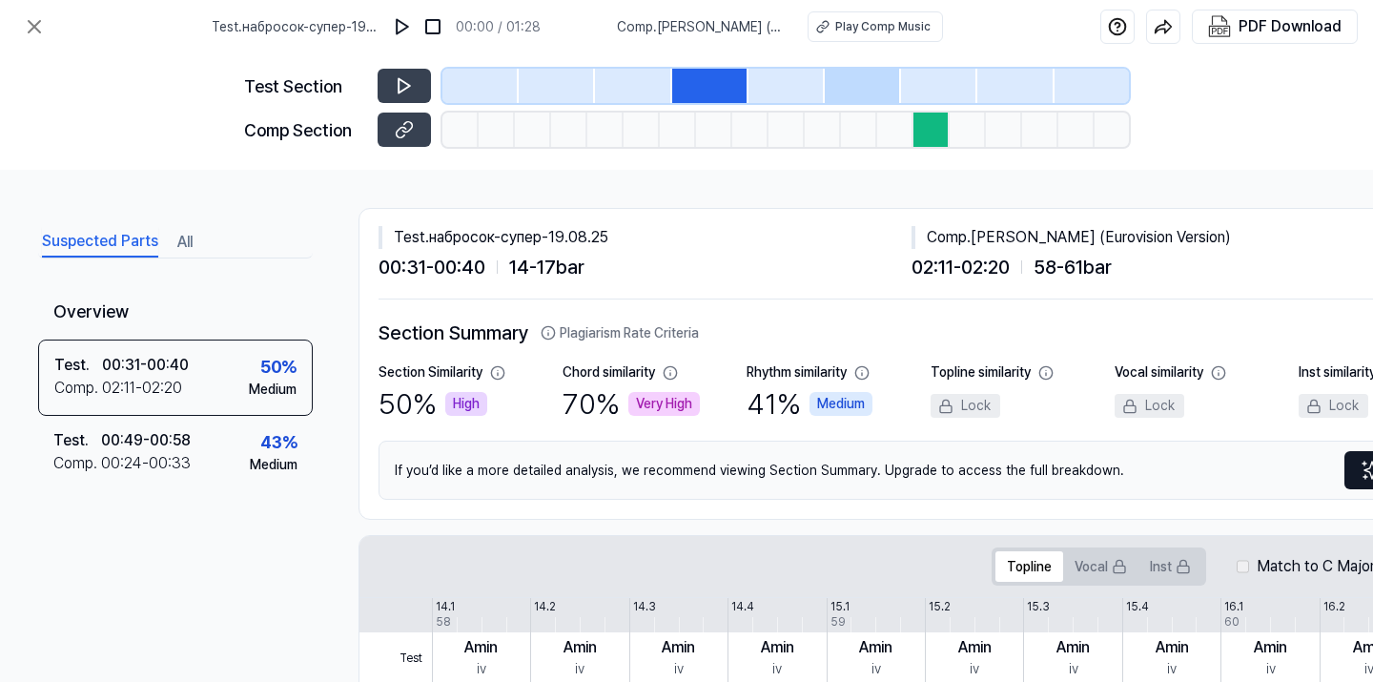
click at [926, 131] on div at bounding box center [932, 130] width 36 height 34
click at [422, 91] on button at bounding box center [404, 86] width 53 height 34
click at [400, 133] on icon at bounding box center [404, 129] width 19 height 19
click at [402, 90] on icon at bounding box center [401, 85] width 3 height 12
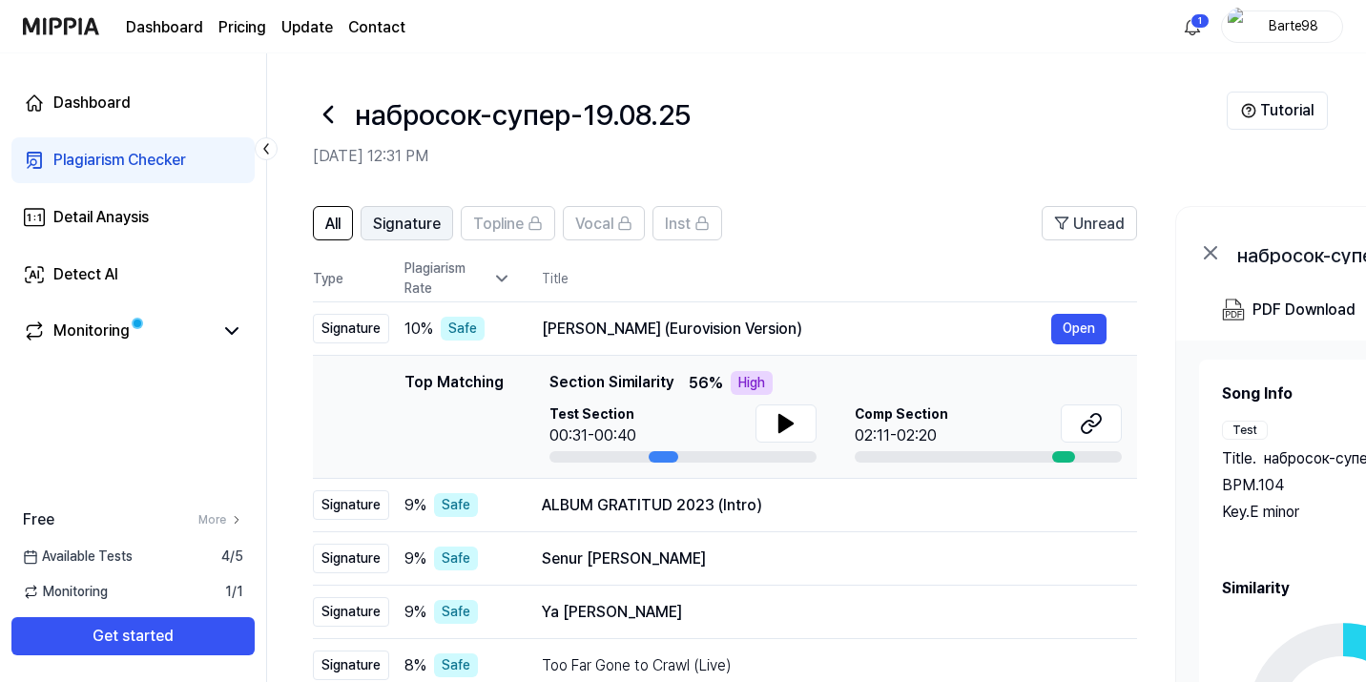
click at [405, 230] on span "Signature" at bounding box center [407, 224] width 68 height 23
click at [333, 222] on span "All" at bounding box center [332, 224] width 15 height 23
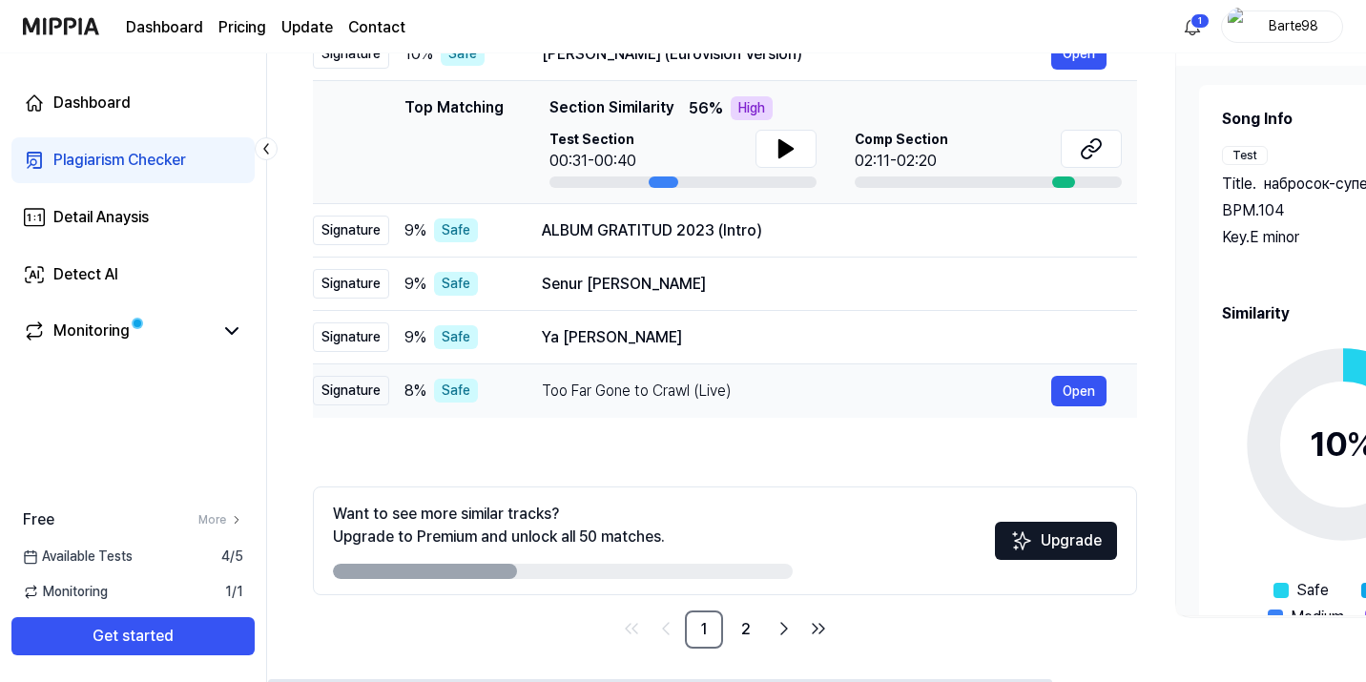
scroll to position [279, 0]
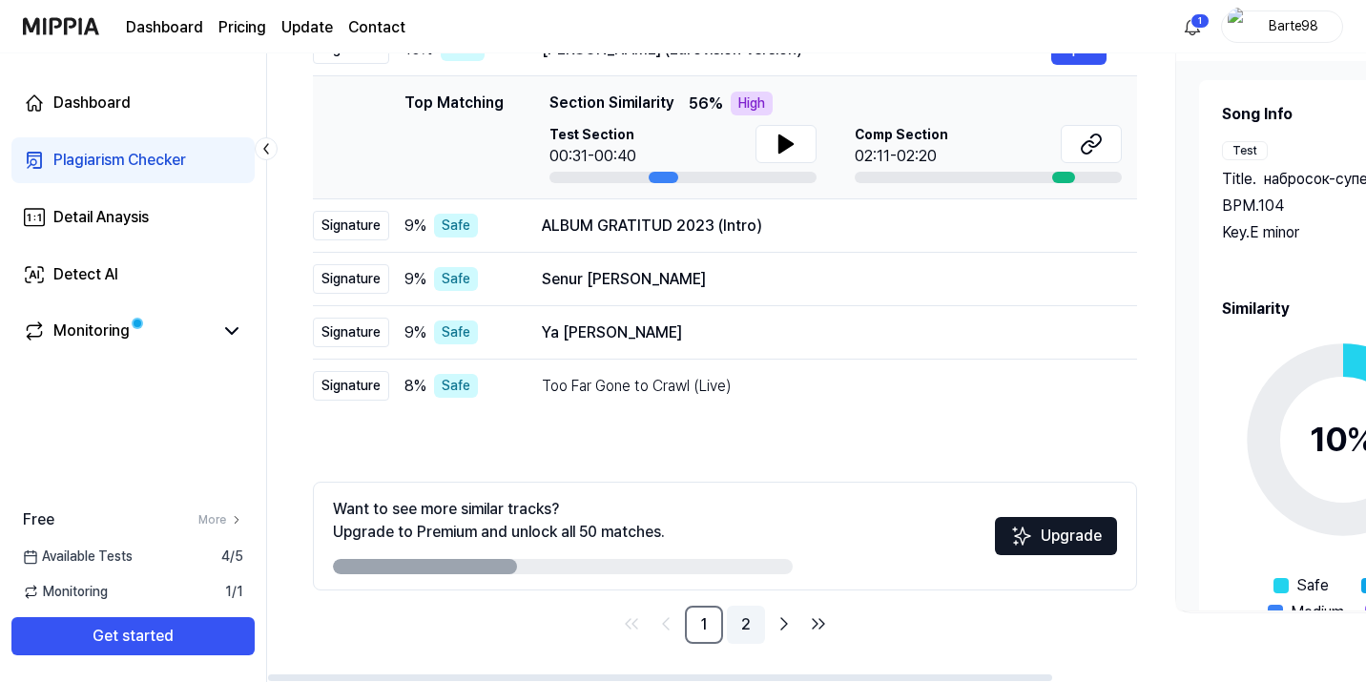
click at [751, 626] on link "2" at bounding box center [746, 625] width 38 height 38
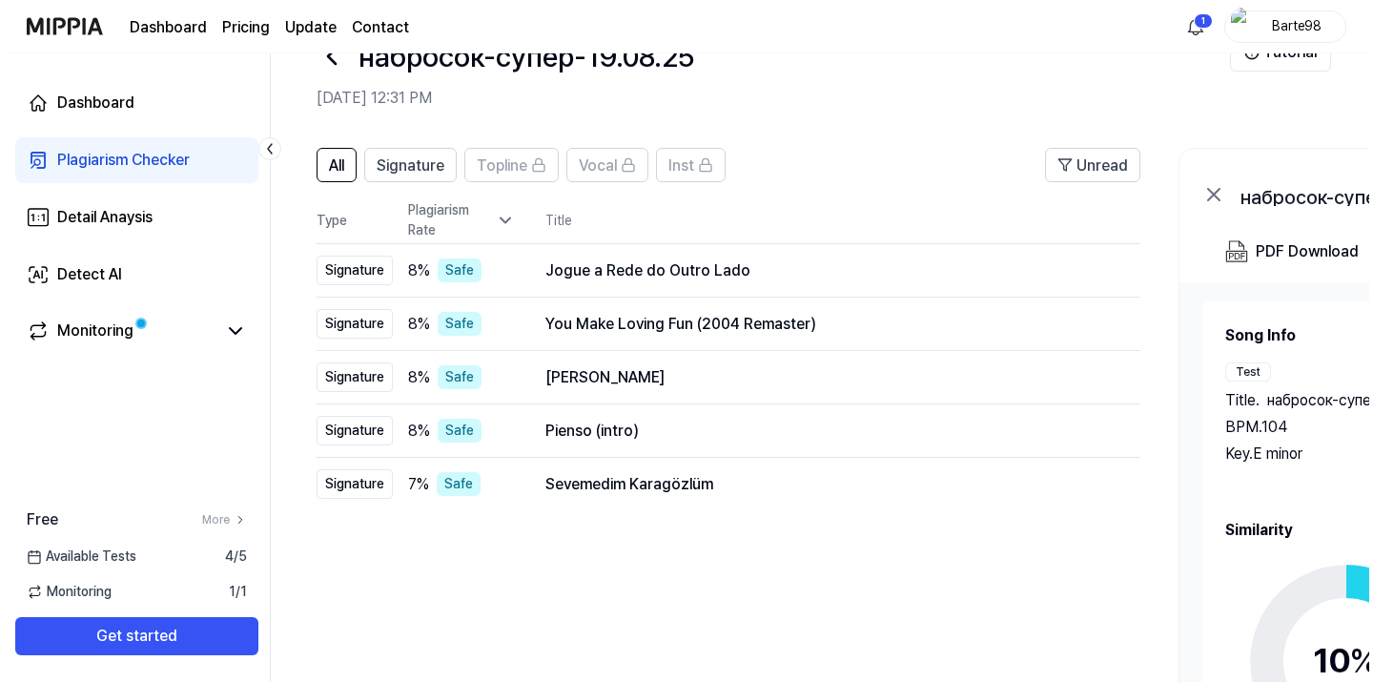
scroll to position [0, 0]
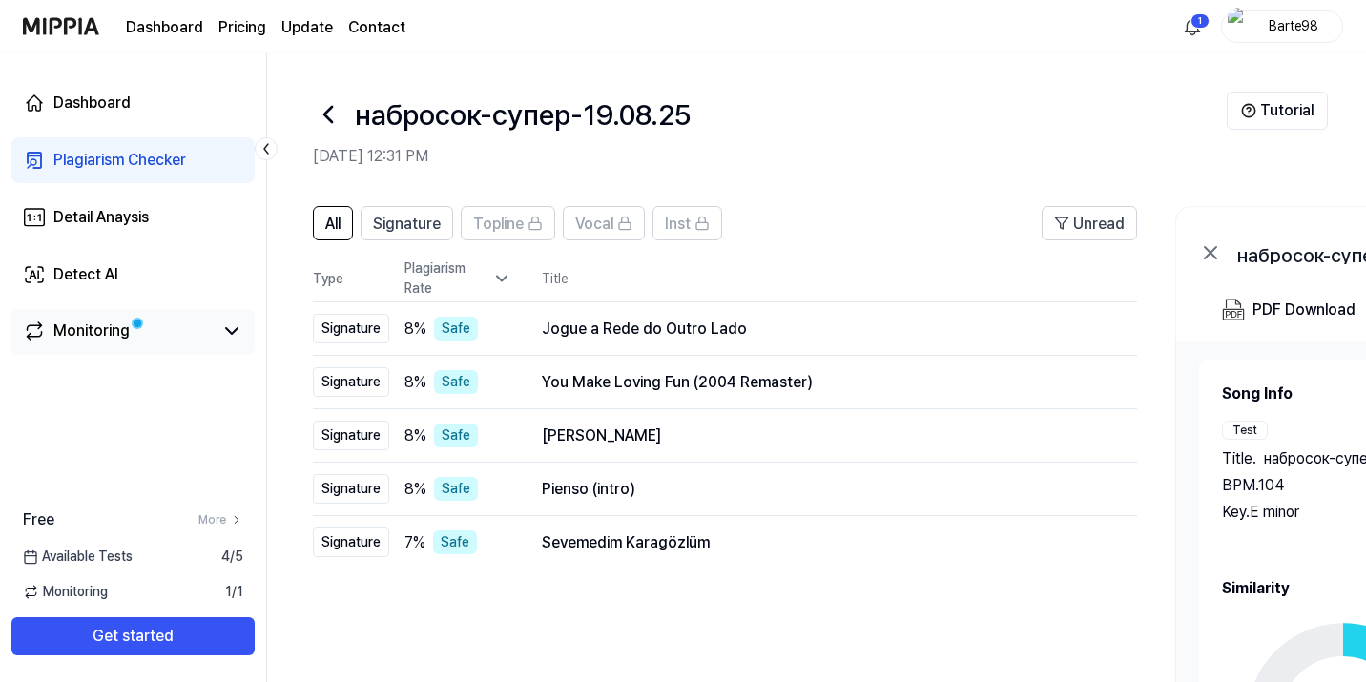
click at [147, 339] on link "Monitoring" at bounding box center [118, 330] width 190 height 23
